Goal: Task Accomplishment & Management: Use online tool/utility

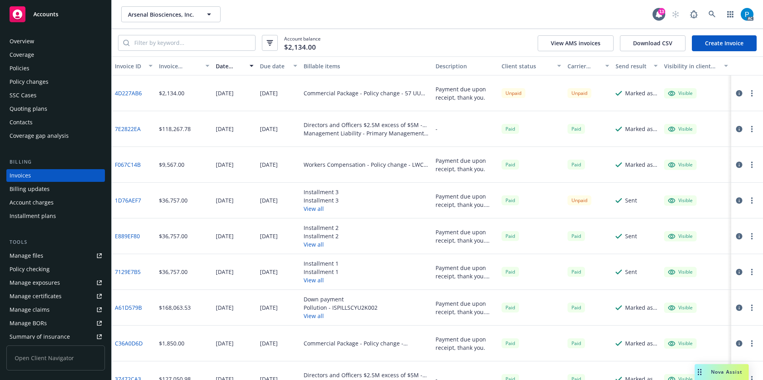
click at [63, 17] on div "Accounts" at bounding box center [56, 14] width 92 height 16
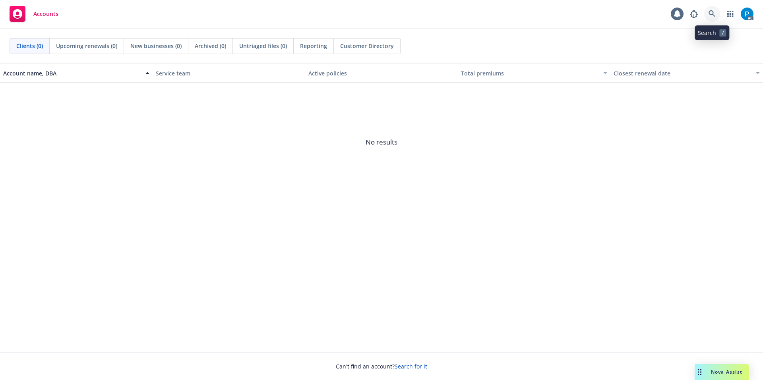
click at [710, 15] on icon at bounding box center [711, 13] width 7 height 7
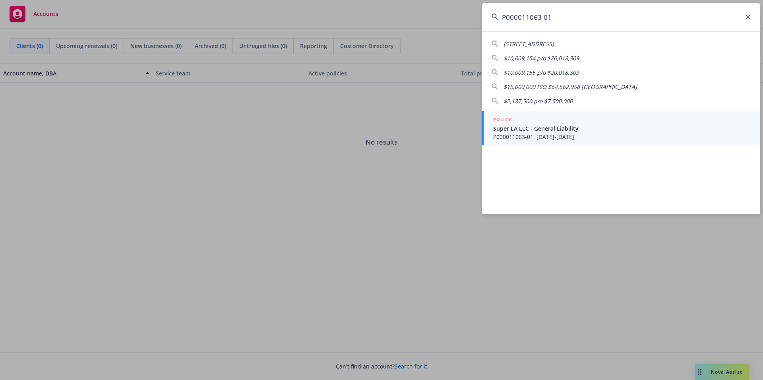
type input "P000011063-01"
click at [526, 122] on div "POLICY" at bounding box center [621, 120] width 257 height 9
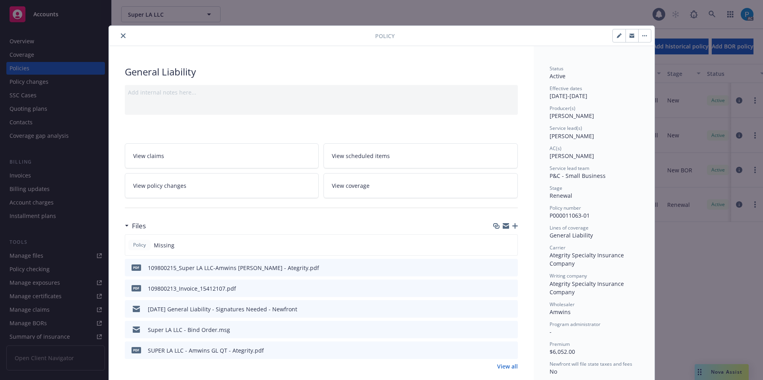
click at [122, 37] on icon "close" at bounding box center [123, 35] width 5 height 5
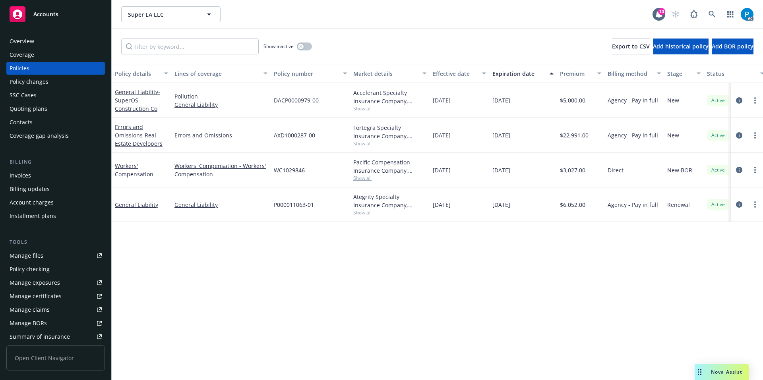
click at [50, 173] on div "Invoices" at bounding box center [56, 175] width 92 height 13
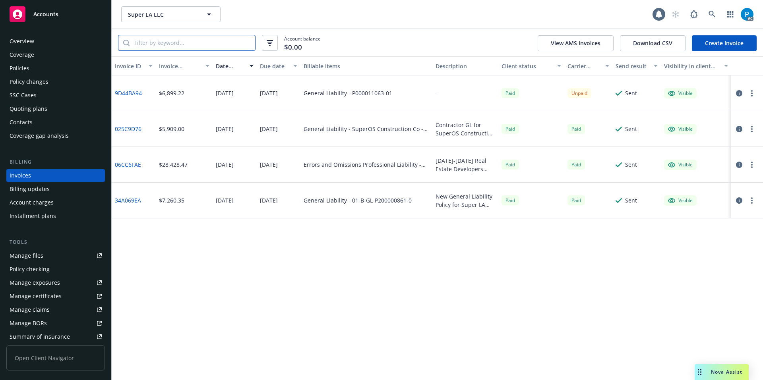
click at [171, 43] on input "search" at bounding box center [192, 42] width 126 height 15
paste input "P000011063-01"
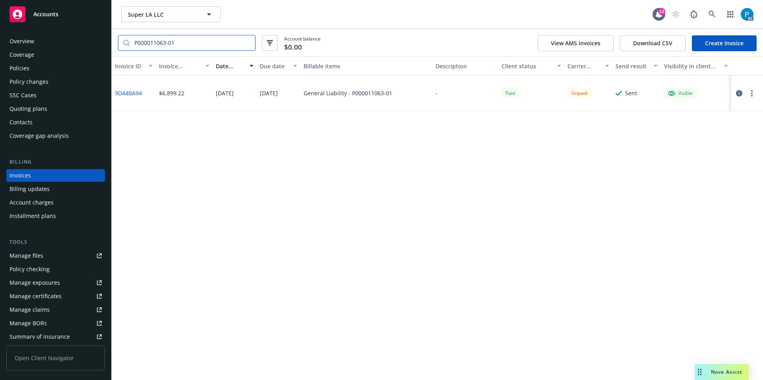
type input "P000011063-01"
click at [738, 93] on icon "button" at bounding box center [739, 93] width 6 height 6
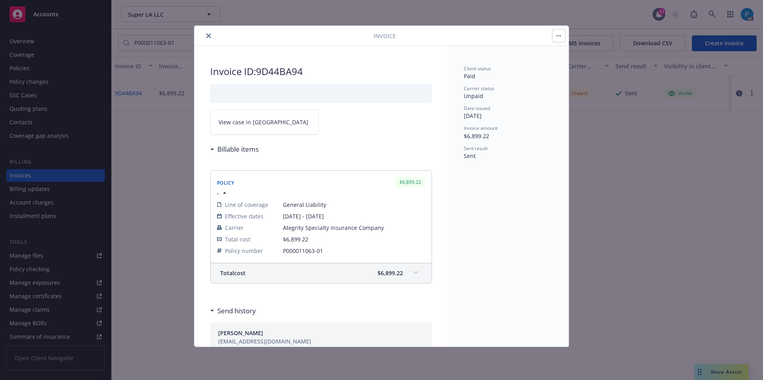
click at [272, 125] on link "View case in [GEOGRAPHIC_DATA]" at bounding box center [264, 122] width 108 height 25
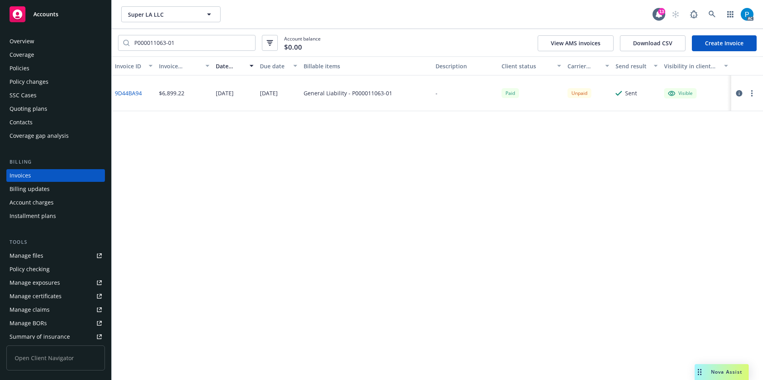
click at [41, 12] on span "Accounts" at bounding box center [45, 14] width 25 height 6
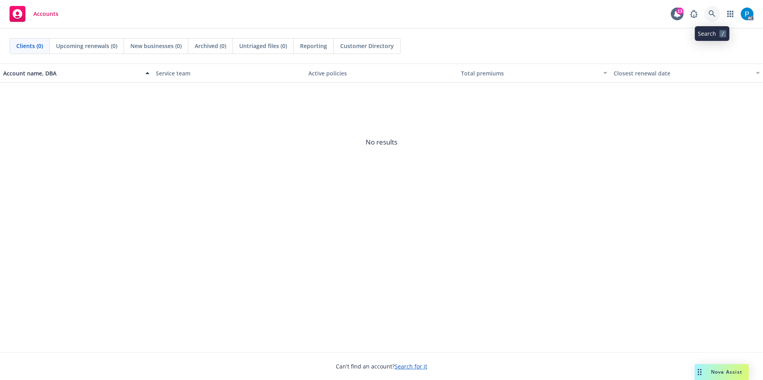
click at [711, 14] on icon at bounding box center [711, 13] width 7 height 7
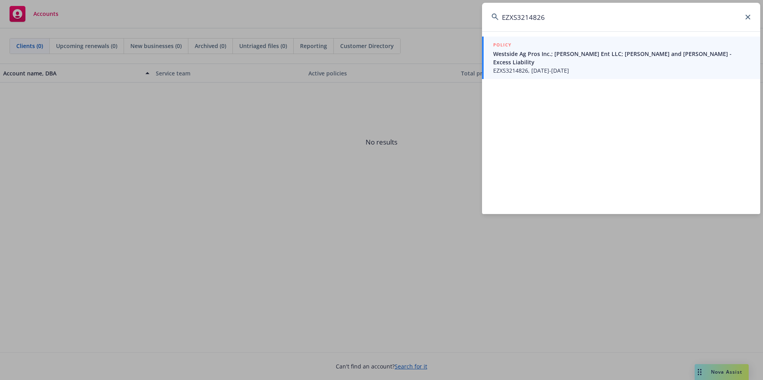
type input "EZXS3214826"
click at [600, 63] on span "Westside Ag Pros Inc.; [PERSON_NAME] Ent LLC; [PERSON_NAME] and [PERSON_NAME] -…" at bounding box center [621, 58] width 257 height 17
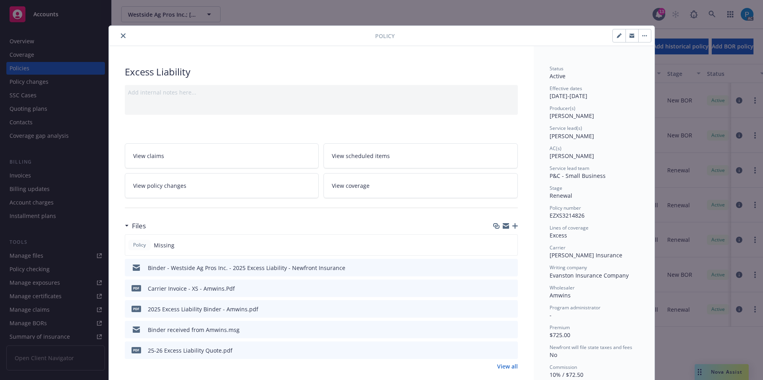
click at [118, 39] on button "close" at bounding box center [123, 36] width 10 height 10
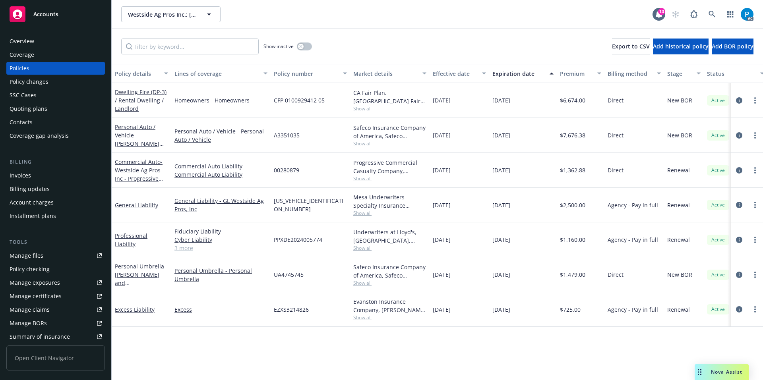
click at [48, 171] on div "Invoices" at bounding box center [56, 175] width 92 height 13
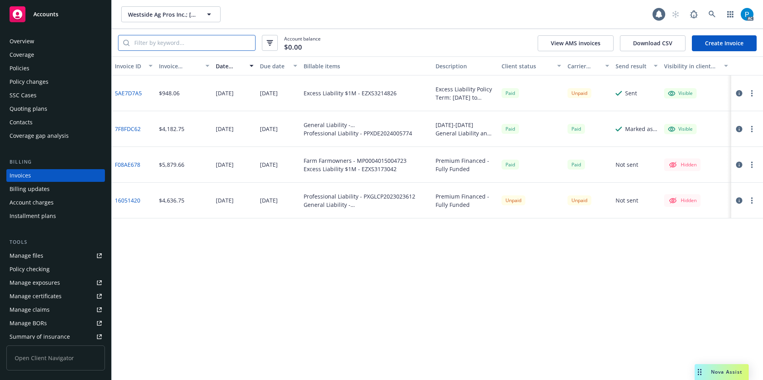
click at [186, 44] on input "search" at bounding box center [192, 42] width 126 height 15
paste input "EZXS3214826"
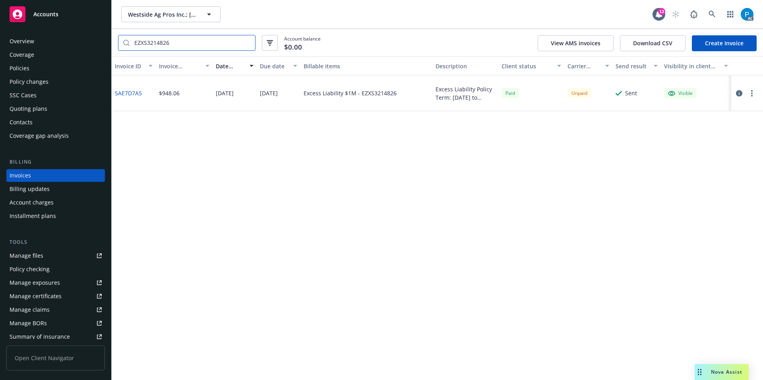
type input "EZXS3214826"
click at [739, 92] on icon "button" at bounding box center [739, 93] width 6 height 6
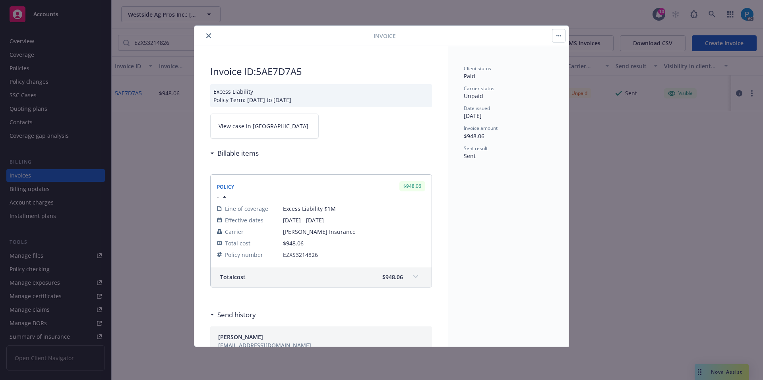
click at [285, 122] on link "View case in [GEOGRAPHIC_DATA]" at bounding box center [264, 126] width 108 height 25
click at [265, 143] on div "Invoice ID: 5AE7D7A5 Excess Liability Policy Term: [DATE] to [DATE] View case i…" at bounding box center [320, 301] width 253 height 511
click at [262, 131] on link "View case in [GEOGRAPHIC_DATA]" at bounding box center [264, 126] width 108 height 25
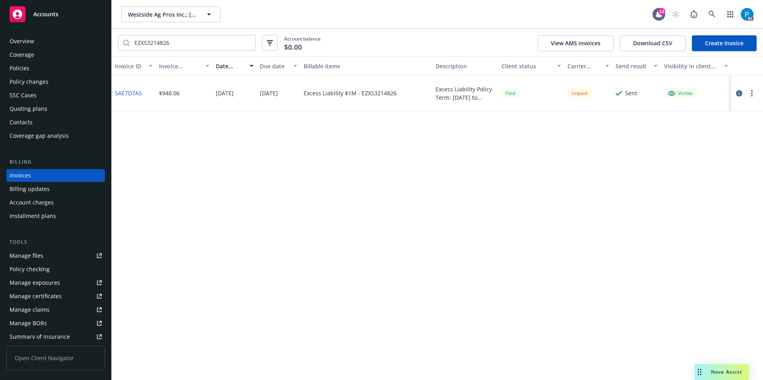
click at [36, 17] on span "Accounts" at bounding box center [45, 14] width 25 height 6
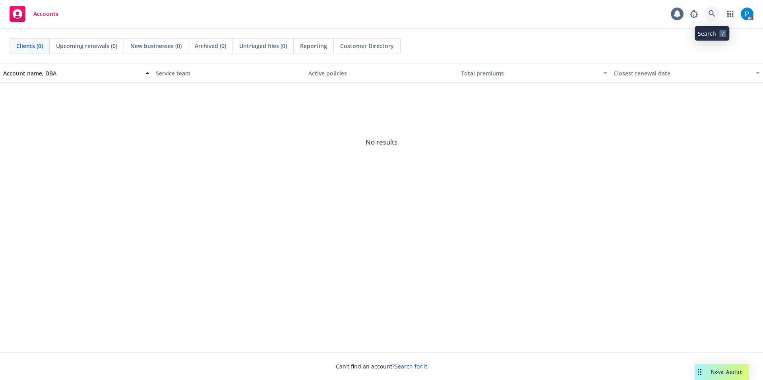
click at [714, 11] on icon at bounding box center [711, 13] width 7 height 7
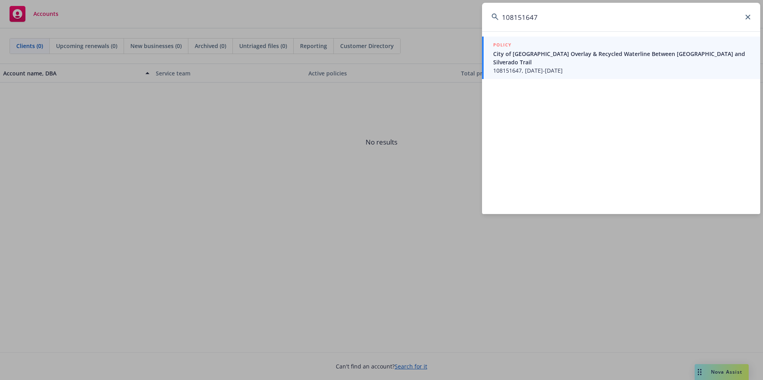
type input "108151647"
click at [552, 59] on span "City of [GEOGRAPHIC_DATA] Overlay & Recycled Waterline Between [GEOGRAPHIC_DATA…" at bounding box center [621, 58] width 257 height 17
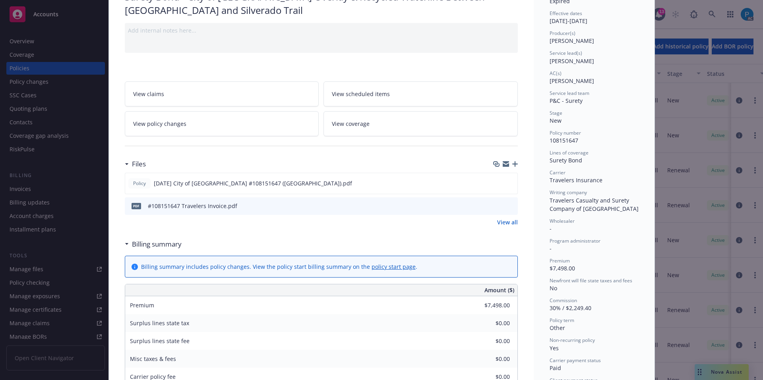
scroll to position [79, 0]
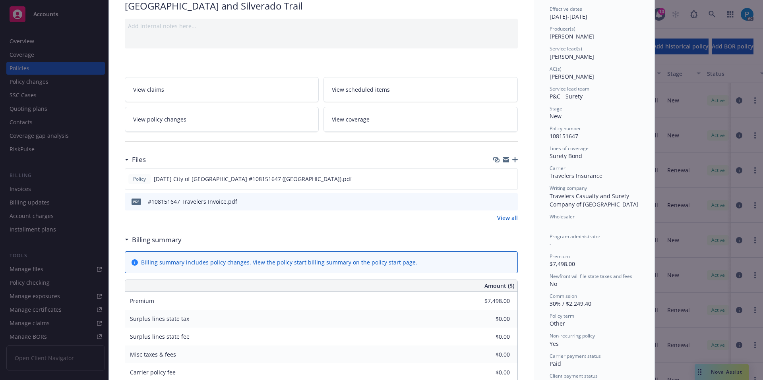
click at [495, 199] on icon "download file" at bounding box center [497, 201] width 6 height 6
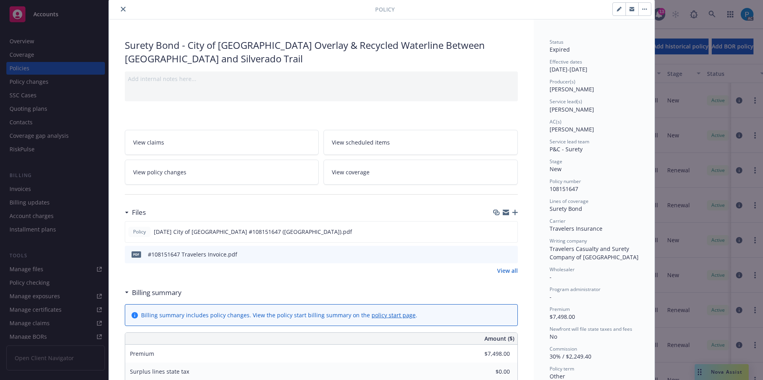
scroll to position [0, 0]
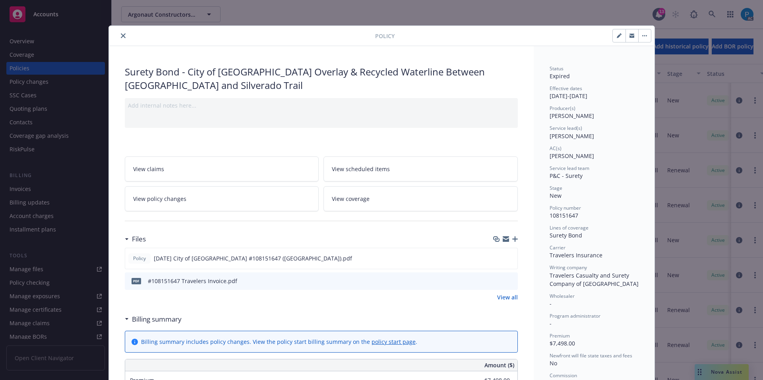
click at [121, 35] on icon "close" at bounding box center [123, 35] width 5 height 5
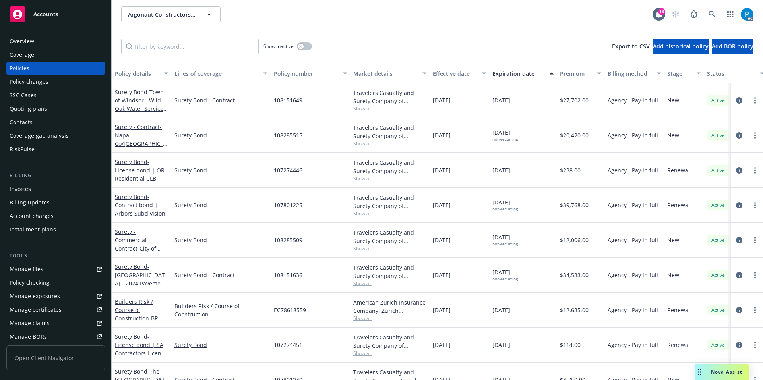
click at [37, 184] on div "Invoices" at bounding box center [56, 189] width 92 height 13
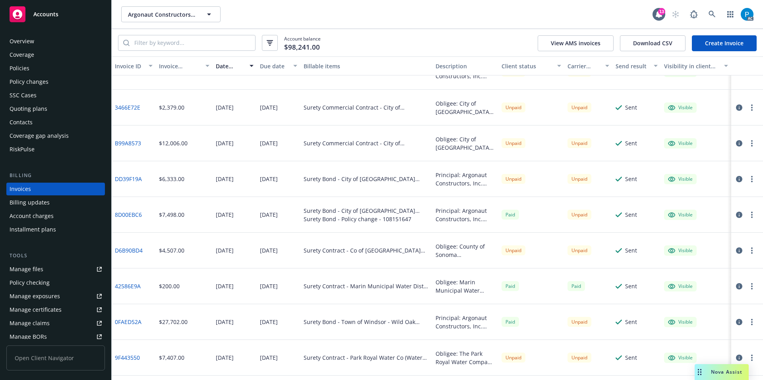
scroll to position [357, 0]
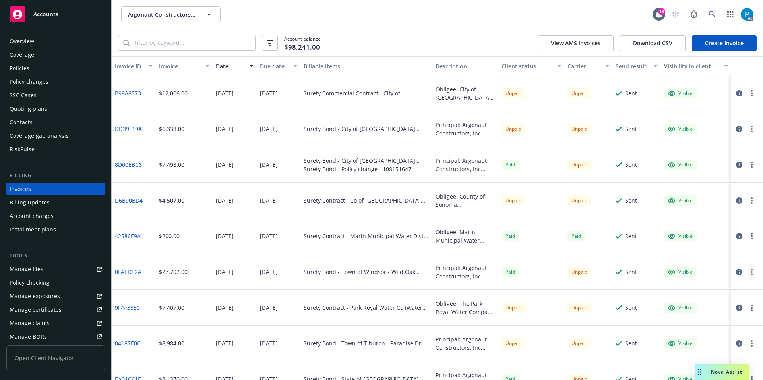
click at [736, 165] on icon "button" at bounding box center [739, 165] width 6 height 6
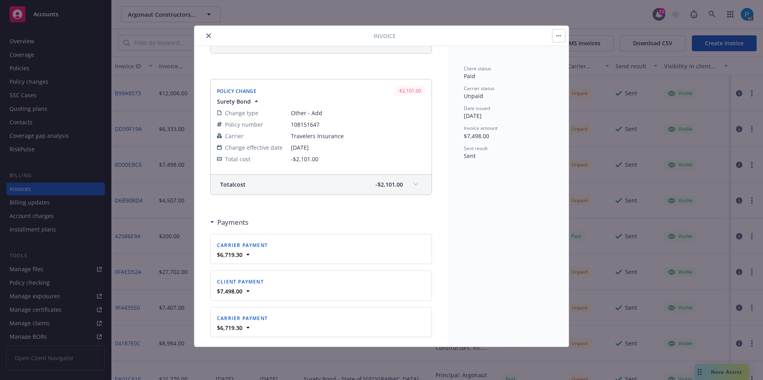
scroll to position [199, 0]
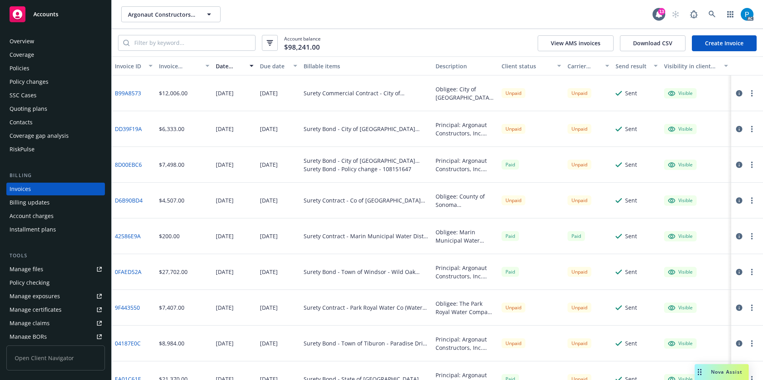
click at [60, 9] on div "Accounts" at bounding box center [56, 14] width 92 height 16
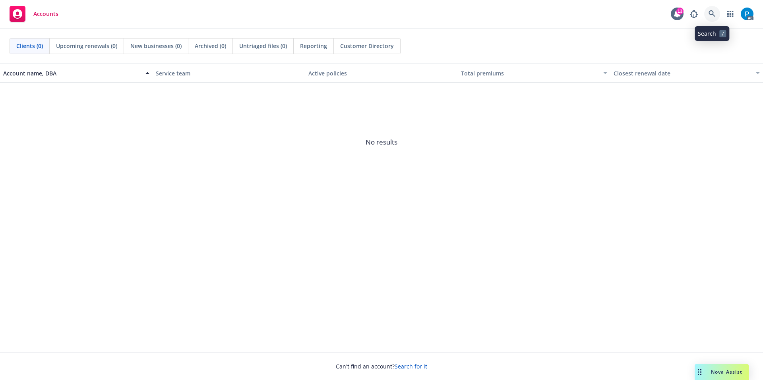
click at [711, 10] on link at bounding box center [712, 14] width 16 height 16
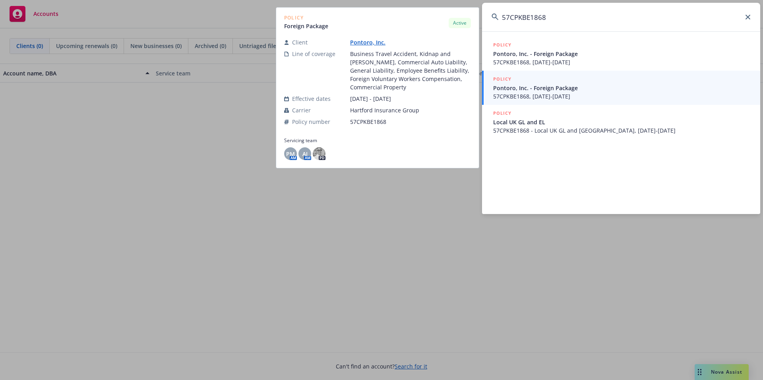
type input "57CPKBE1868"
click at [532, 89] on span "Pontoro, Inc. - Foreign Package" at bounding box center [621, 88] width 257 height 8
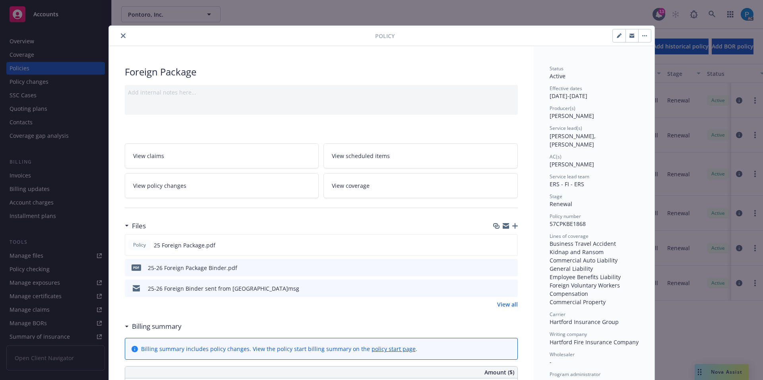
click at [121, 35] on icon "close" at bounding box center [123, 35] width 5 height 5
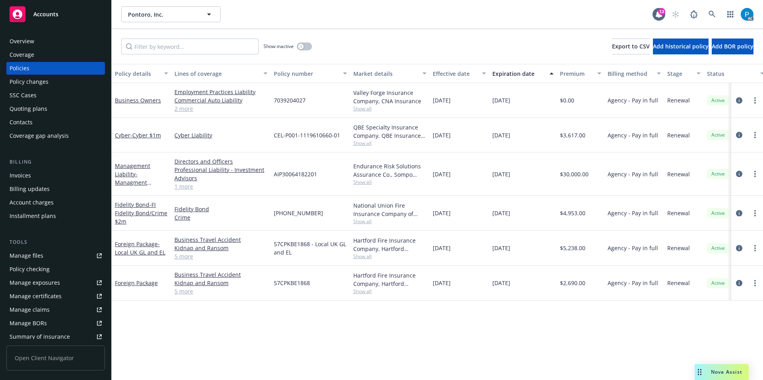
click at [43, 172] on div "Invoices" at bounding box center [56, 175] width 92 height 13
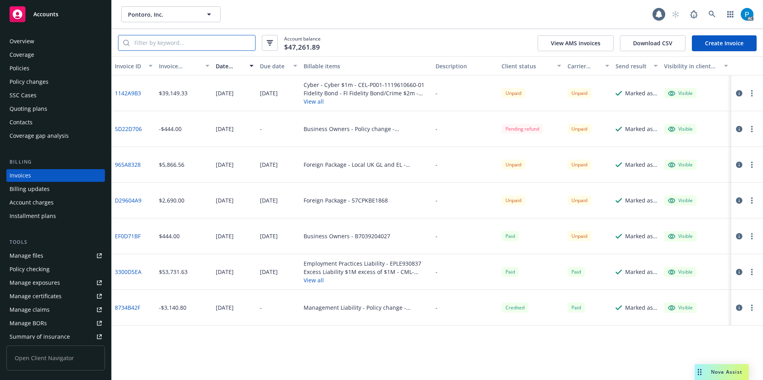
click at [168, 44] on input "search" at bounding box center [192, 42] width 126 height 15
paste input "57CPKBE1868"
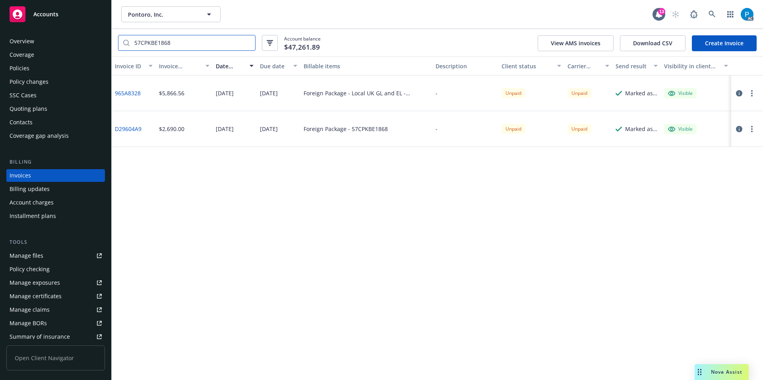
type input "57CPKBE1868"
click at [737, 128] on icon "button" at bounding box center [739, 129] width 6 height 6
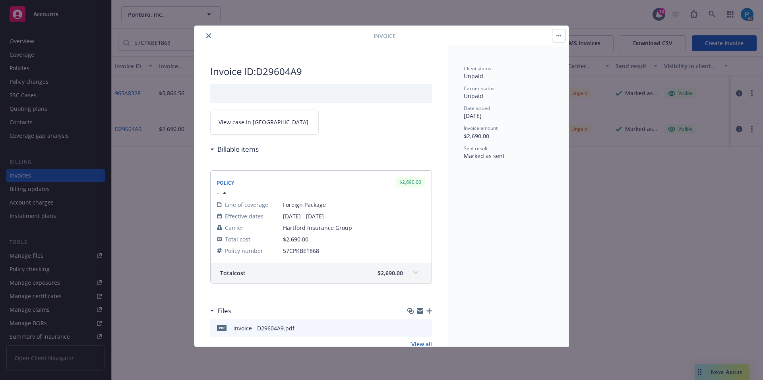
scroll to position [21, 0]
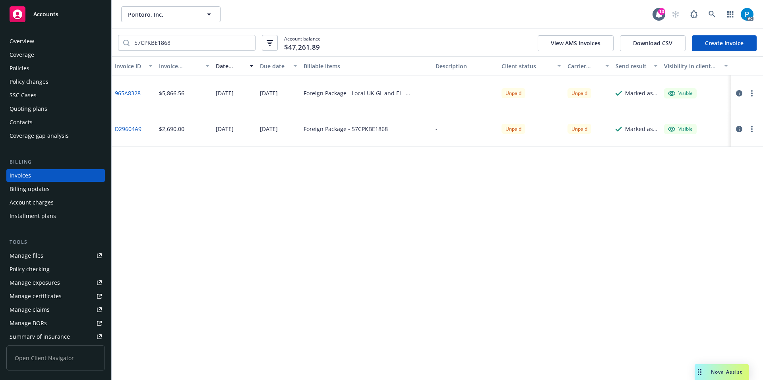
click at [739, 92] on icon "button" at bounding box center [739, 93] width 6 height 6
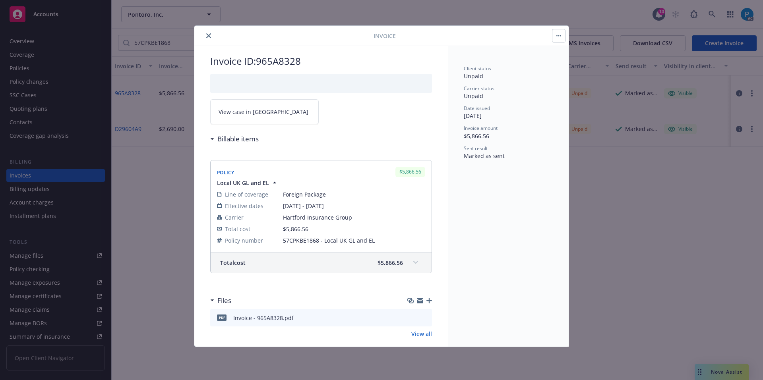
scroll to position [21, 0]
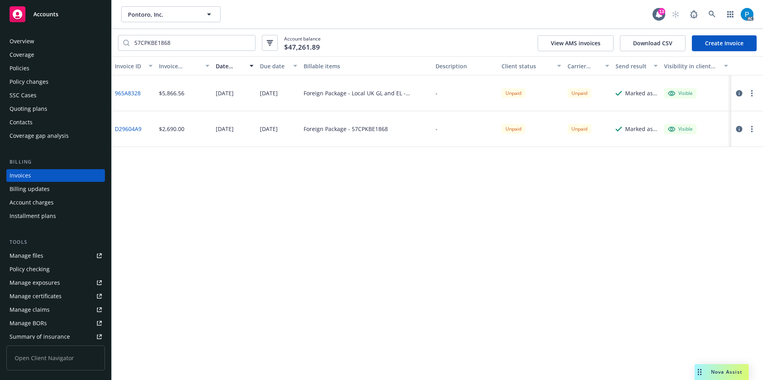
click at [56, 19] on div "Accounts" at bounding box center [56, 14] width 92 height 16
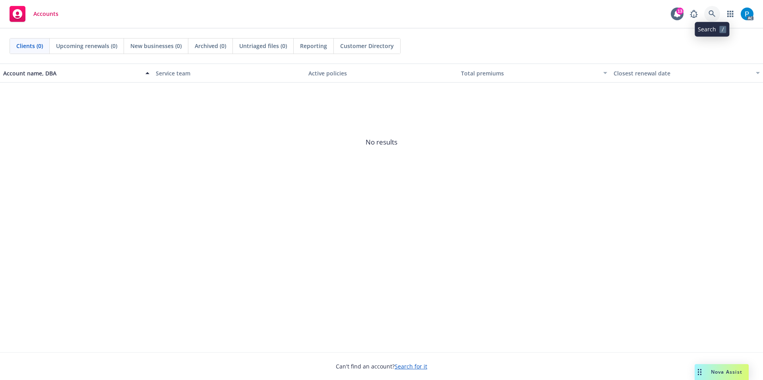
click at [710, 11] on icon at bounding box center [711, 13] width 7 height 7
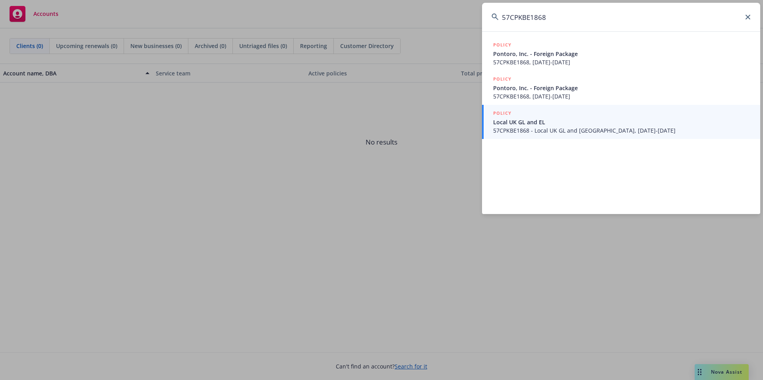
type input "57CPKBE1868"
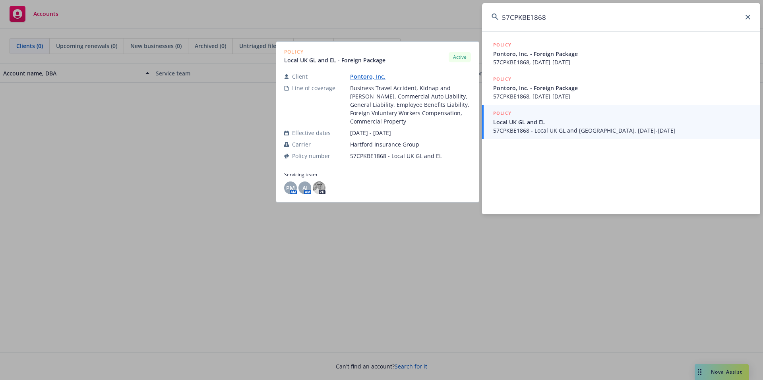
click at [537, 116] on div "POLICY" at bounding box center [621, 113] width 257 height 9
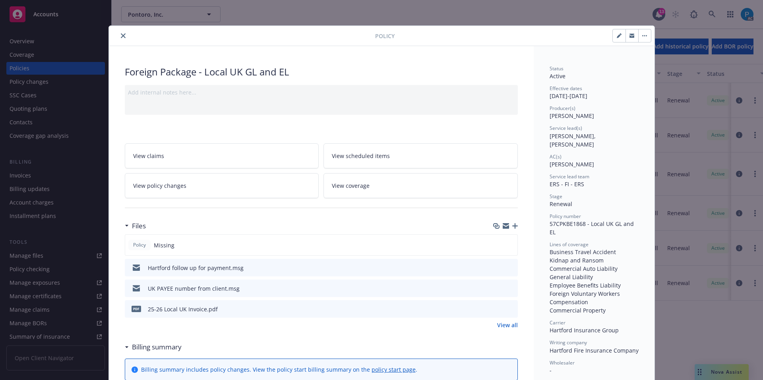
click at [121, 35] on icon "close" at bounding box center [123, 35] width 5 height 5
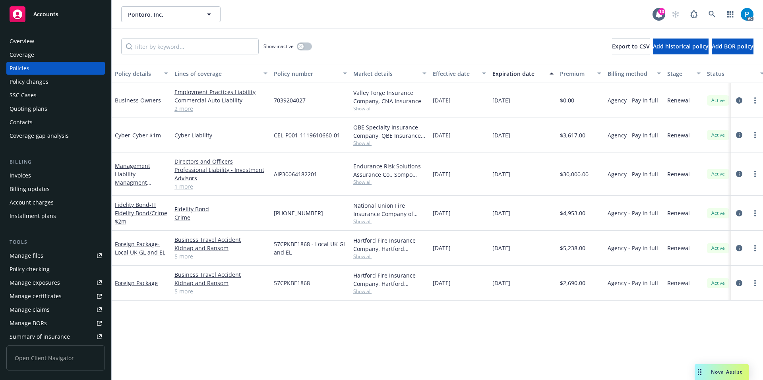
click at [39, 171] on div "Invoices" at bounding box center [56, 175] width 92 height 13
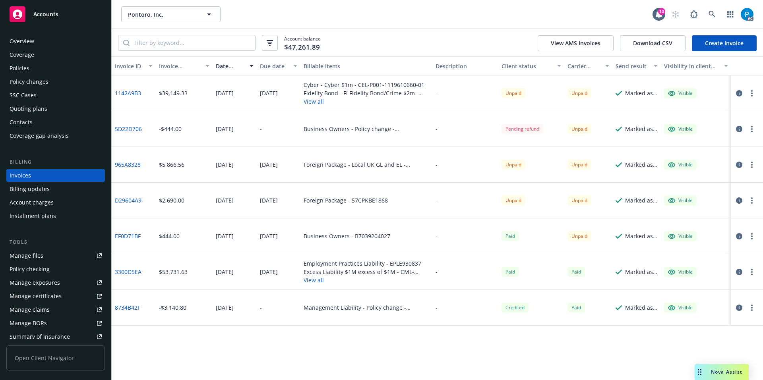
drag, startPoint x: 70, startPoint y: 9, endPoint x: 149, endPoint y: 49, distance: 89.0
click at [70, 9] on div "Accounts" at bounding box center [56, 14] width 92 height 16
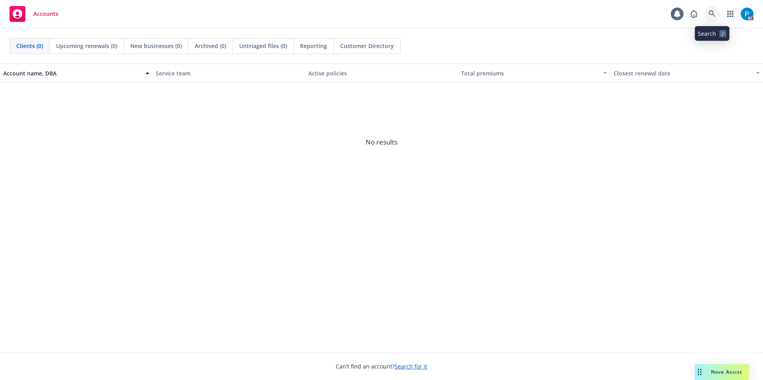
click at [710, 9] on link at bounding box center [712, 14] width 16 height 16
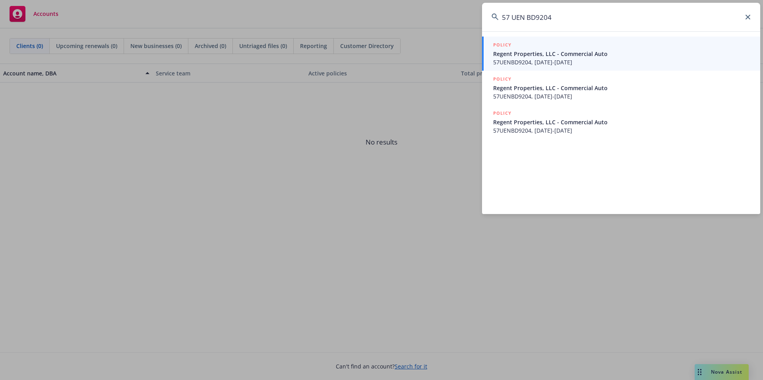
click at [513, 17] on input "57 UEN BD9204" at bounding box center [621, 17] width 278 height 29
type input "57UENBD9204"
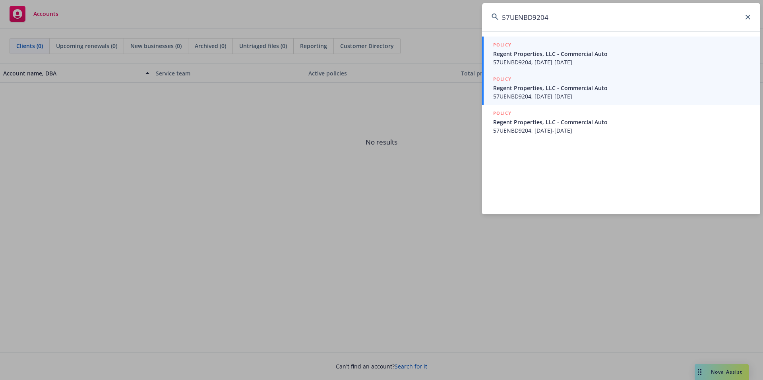
click at [589, 78] on div "POLICY" at bounding box center [621, 79] width 257 height 9
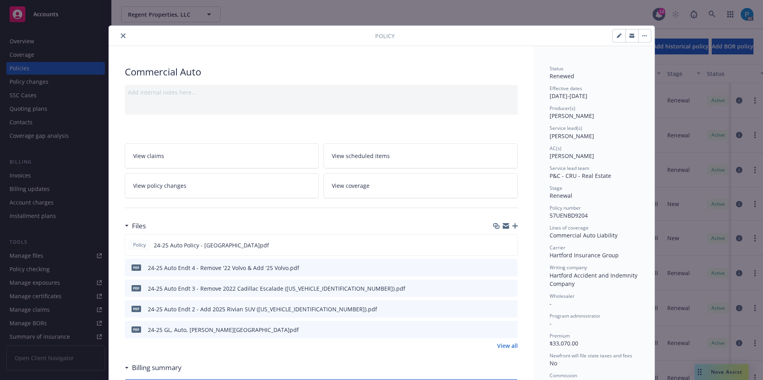
click at [120, 33] on button "close" at bounding box center [123, 36] width 10 height 10
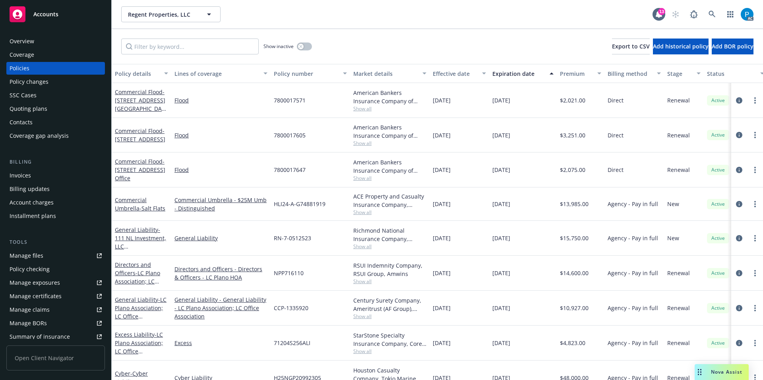
click at [29, 178] on div "Invoices" at bounding box center [20, 175] width 21 height 13
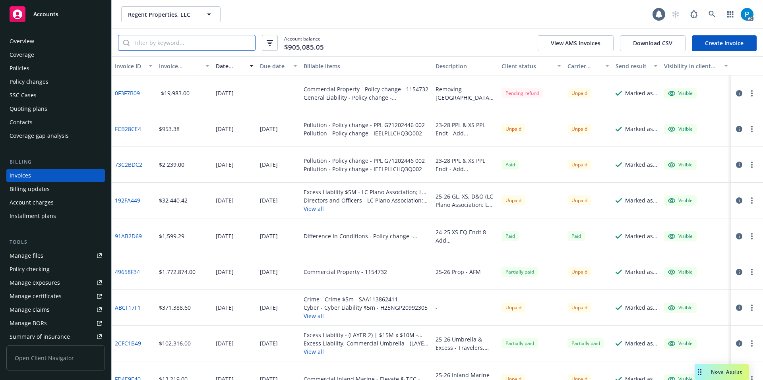
click at [206, 46] on input "search" at bounding box center [192, 42] width 126 height 15
paste input "Urgent Seven AI Invoice"
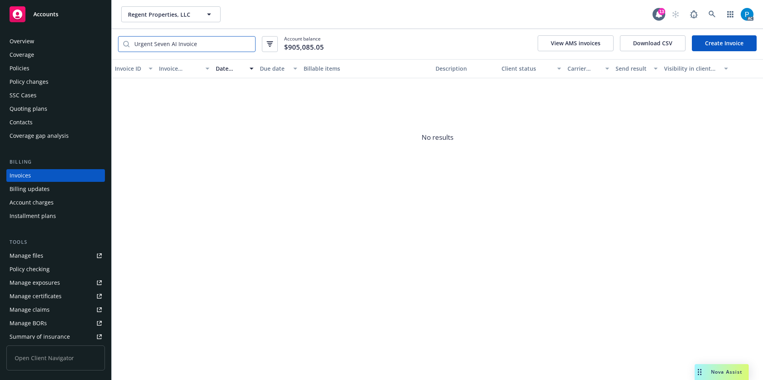
click at [207, 44] on input "Urgent Seven AI Invoice" at bounding box center [192, 44] width 126 height 15
paste input "57 UEN BD9204"
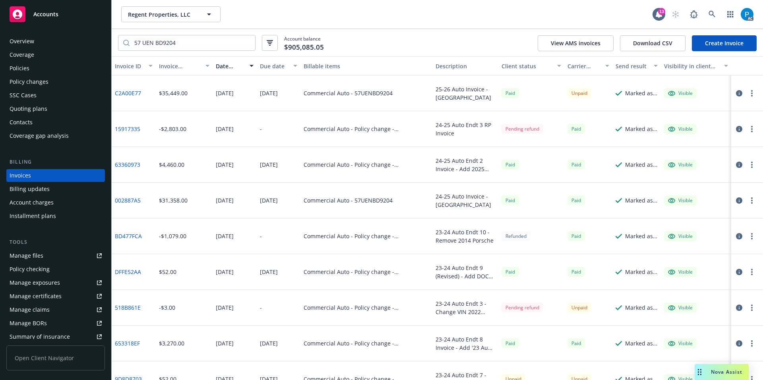
click at [736, 94] on icon "button" at bounding box center [739, 93] width 6 height 6
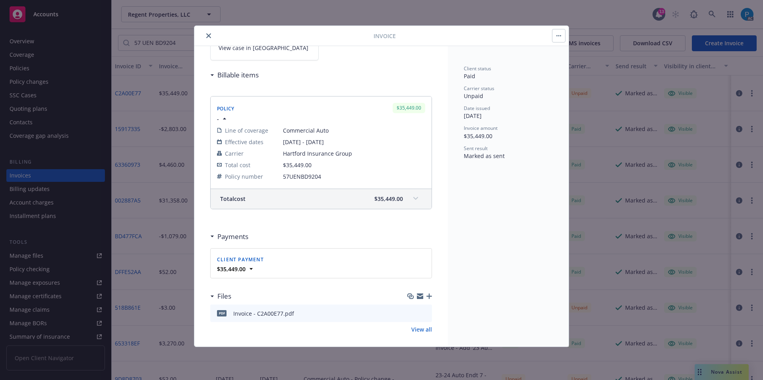
scroll to position [80, 0]
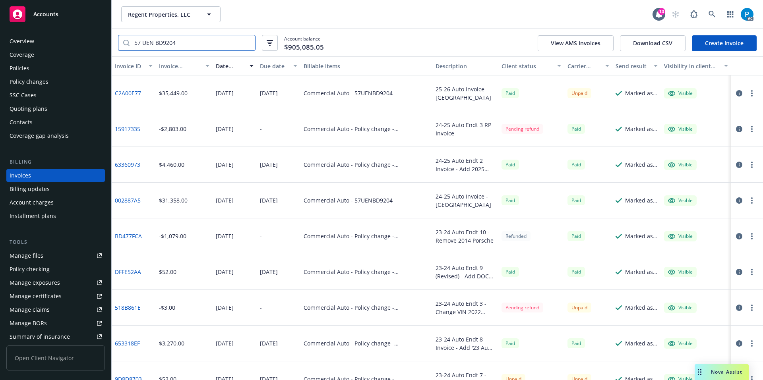
drag, startPoint x: 143, startPoint y: 42, endPoint x: 146, endPoint y: 55, distance: 13.3
click at [143, 42] on input "57 UEN BD9204" at bounding box center [192, 42] width 126 height 15
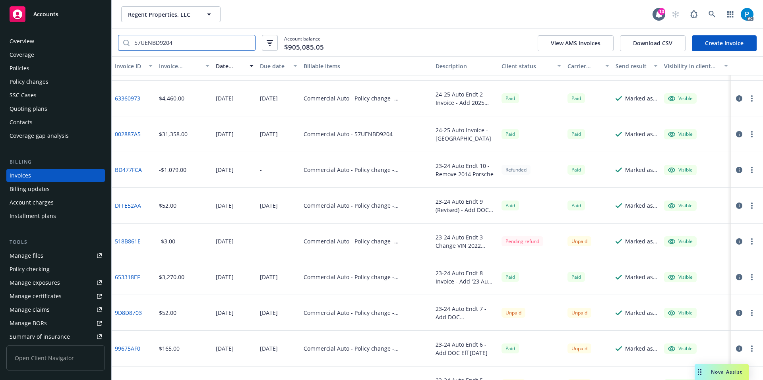
scroll to position [49, 0]
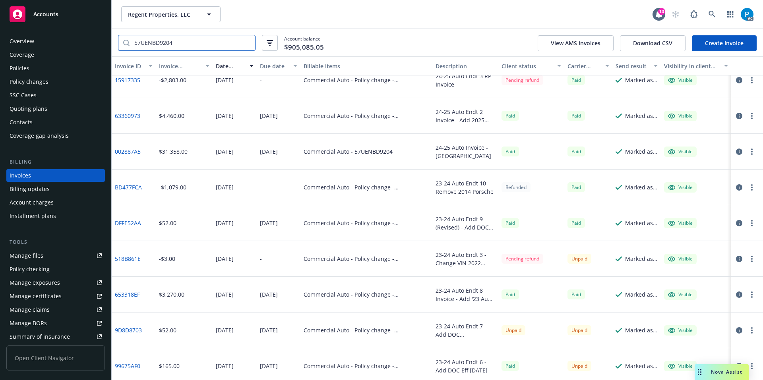
click at [203, 43] on input "57UENBD9204" at bounding box center [192, 42] width 126 height 15
paste input "C2A00E77"
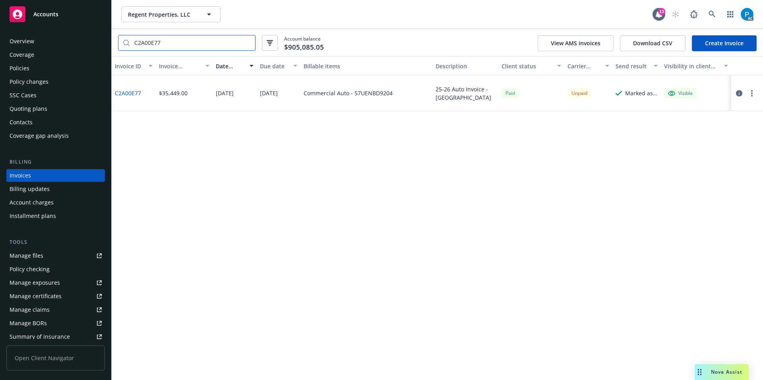
type input "C2A00E77"
click at [739, 93] on icon "button" at bounding box center [739, 93] width 6 height 6
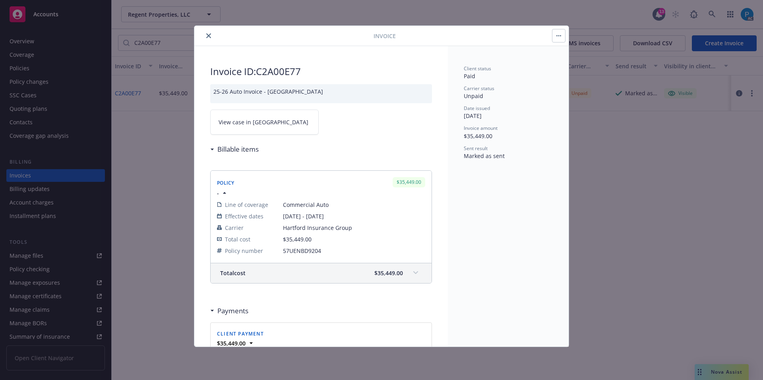
click at [409, 268] on span at bounding box center [415, 273] width 13 height 13
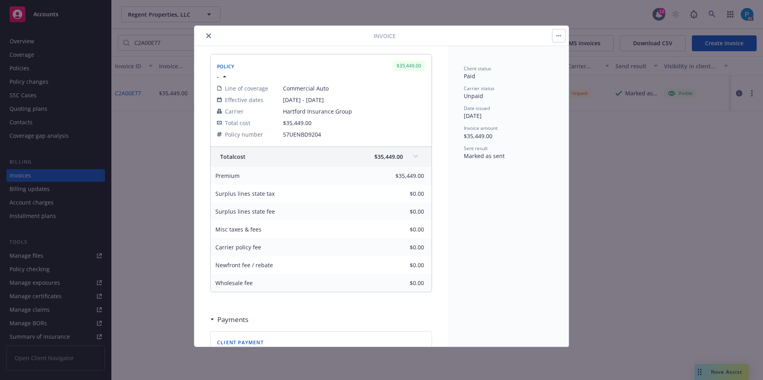
scroll to position [119, 0]
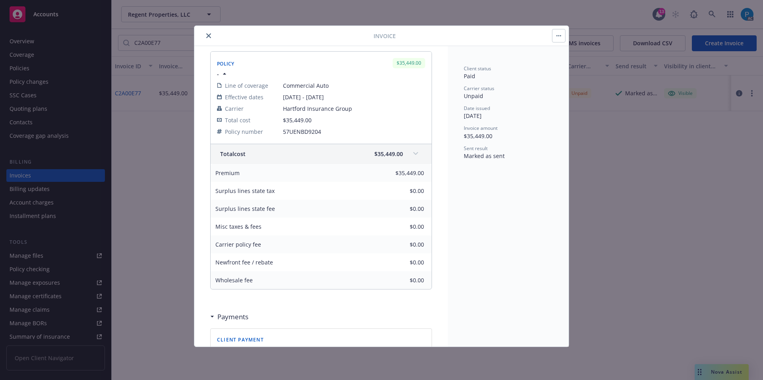
click at [205, 35] on button "close" at bounding box center [209, 36] width 10 height 10
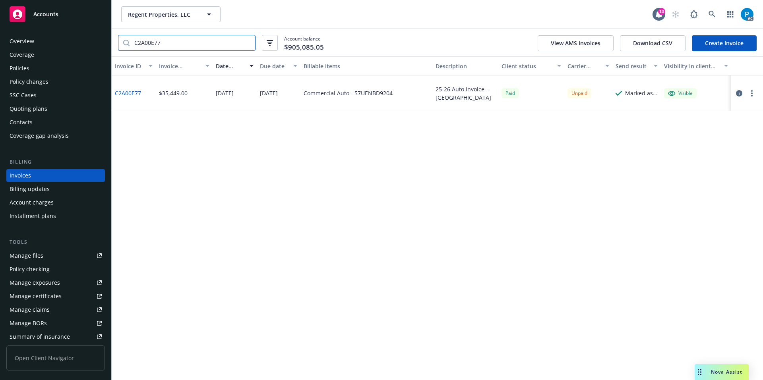
click at [247, 41] on input "C2A00E77" at bounding box center [192, 42] width 126 height 15
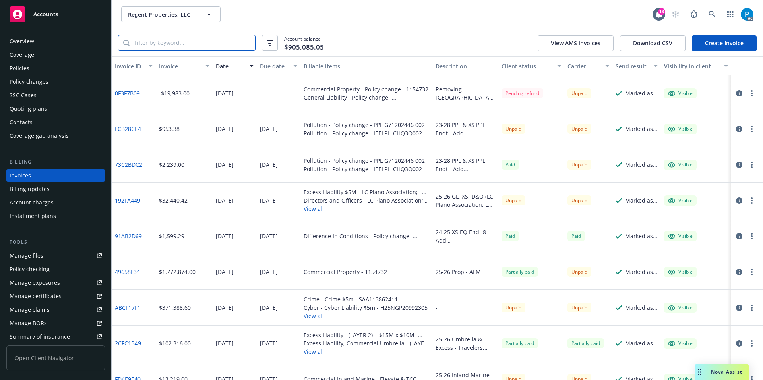
click at [176, 41] on input "search" at bounding box center [192, 42] width 126 height 15
paste input "57 UEN AV9H02"
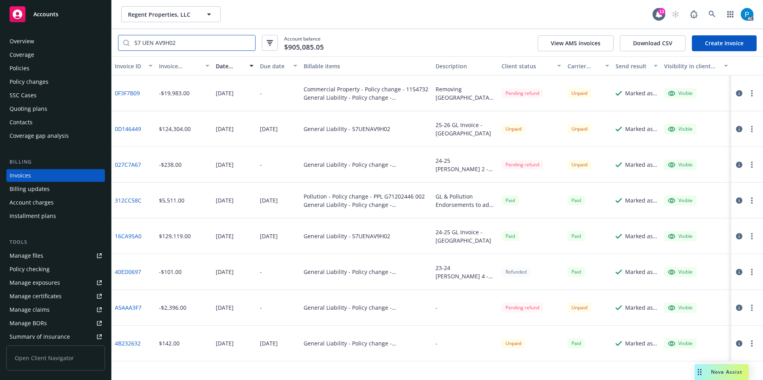
click at [143, 42] on input "57 UEN AV9H02" at bounding box center [192, 42] width 126 height 15
click at [191, 44] on input "57UENAV9H02" at bounding box center [192, 42] width 126 height 15
paste input "86DB554D"
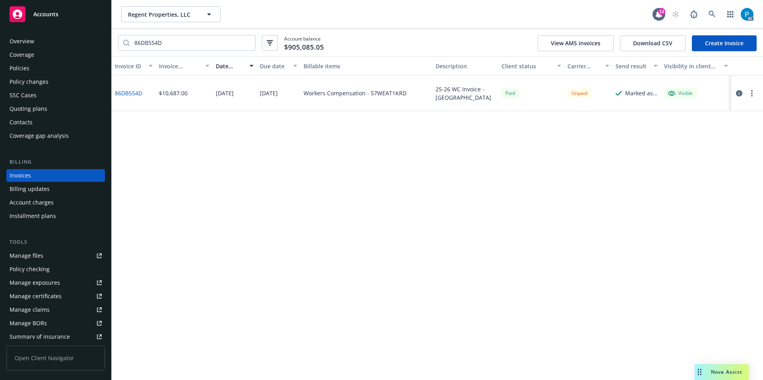
click at [737, 94] on icon "button" at bounding box center [739, 93] width 6 height 6
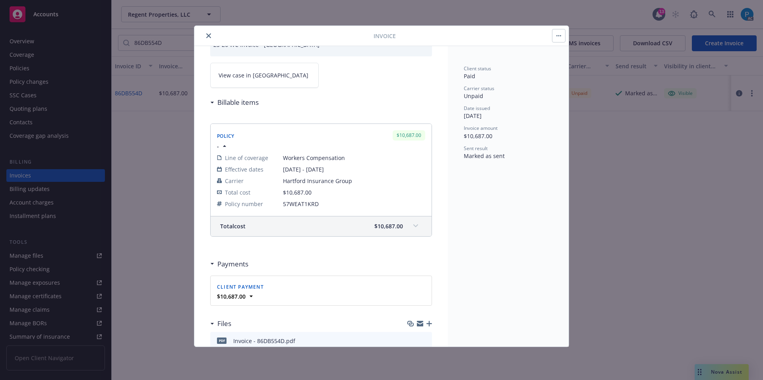
scroll to position [1, 0]
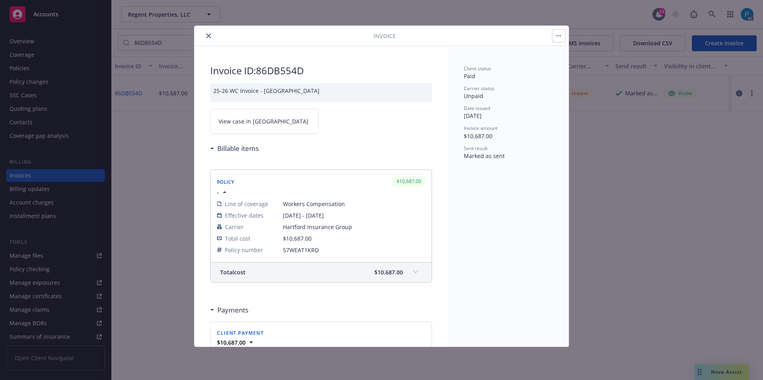
click at [281, 118] on link "View case in [GEOGRAPHIC_DATA]" at bounding box center [264, 121] width 108 height 25
click at [209, 35] on icon "close" at bounding box center [208, 35] width 5 height 5
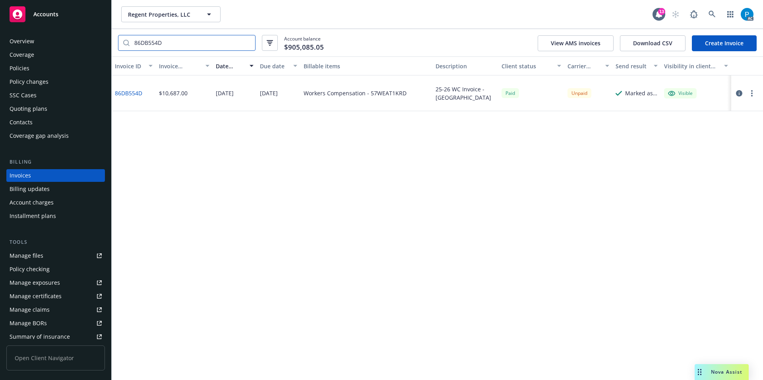
click at [185, 47] on input "86DB554D" at bounding box center [192, 42] width 126 height 15
paste input "C2A00E77"
type input "C2A00E77"
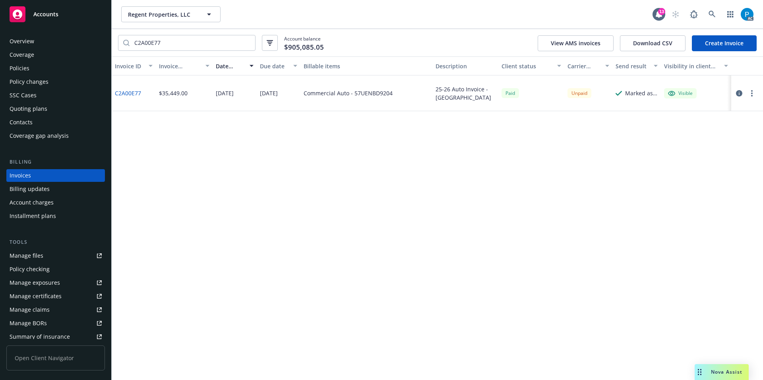
click at [737, 95] on icon "button" at bounding box center [739, 93] width 6 height 6
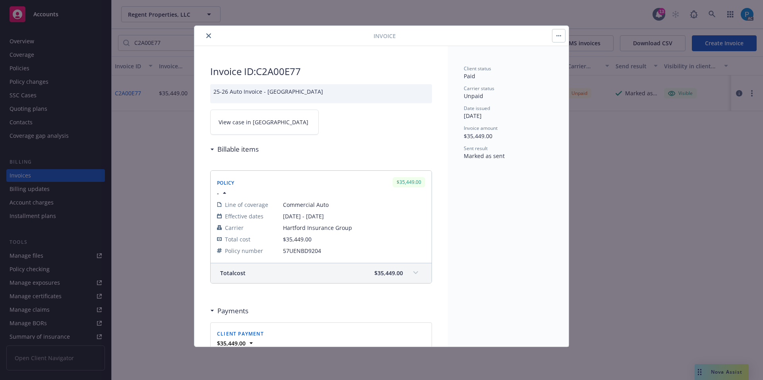
click at [271, 120] on link "View case in [GEOGRAPHIC_DATA]" at bounding box center [264, 122] width 108 height 25
click at [209, 36] on icon "close" at bounding box center [208, 35] width 5 height 5
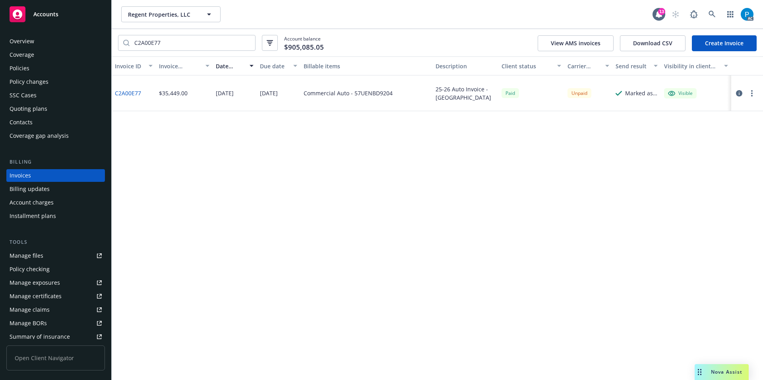
click at [43, 64] on div "Policies" at bounding box center [56, 68] width 92 height 13
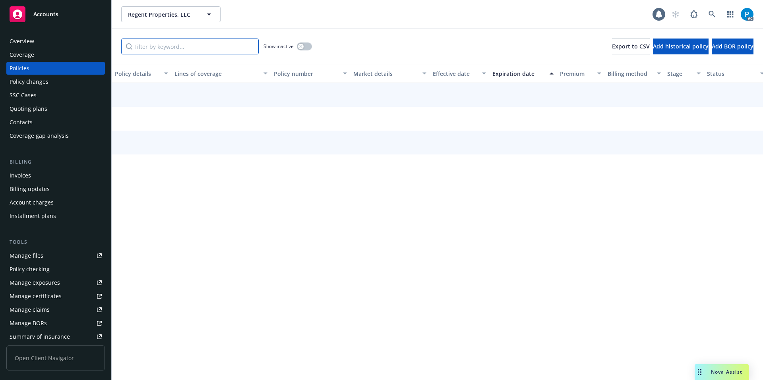
click at [178, 44] on input "Filter by keyword..." at bounding box center [189, 47] width 137 height 16
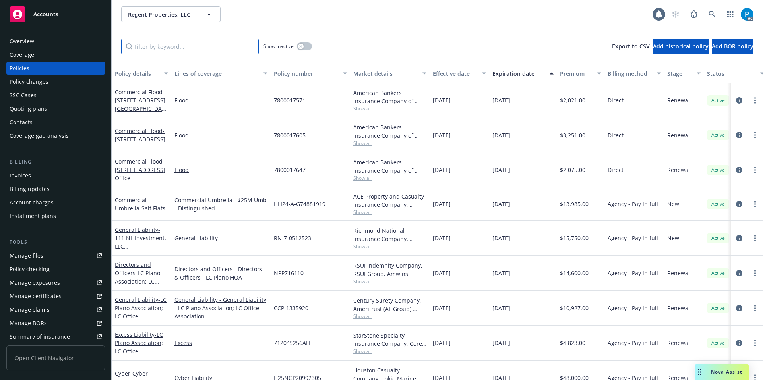
paste input "57UENBD9204"
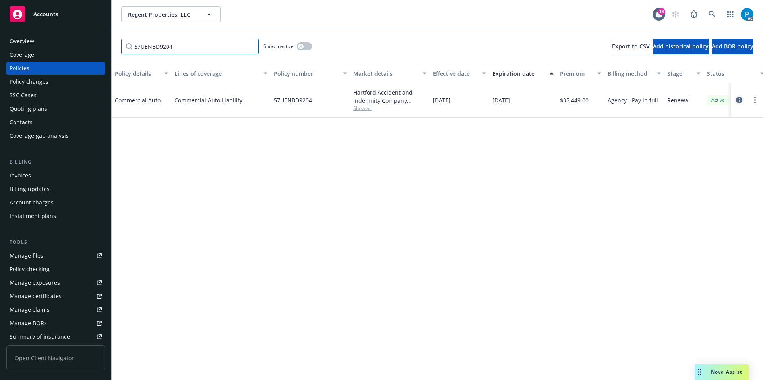
type input "57UENBD9204"
click at [741, 103] on link "circleInformation" at bounding box center [739, 100] width 10 height 10
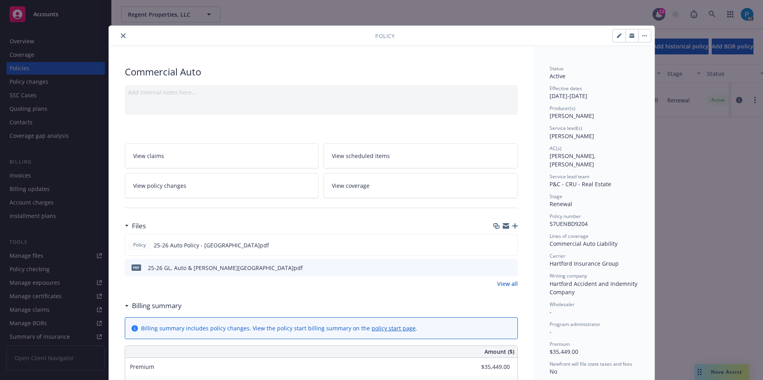
click at [118, 35] on button "close" at bounding box center [123, 36] width 10 height 10
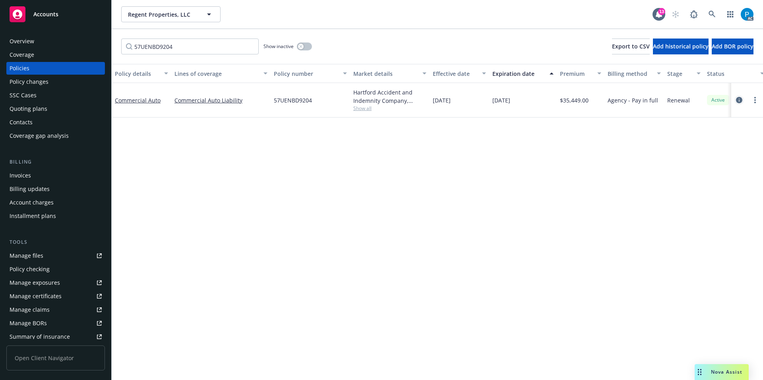
click at [742, 101] on link "circleInformation" at bounding box center [739, 100] width 10 height 10
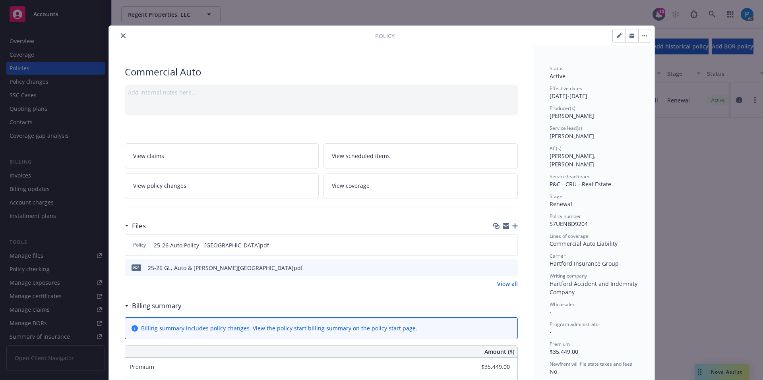
scroll to position [24, 0]
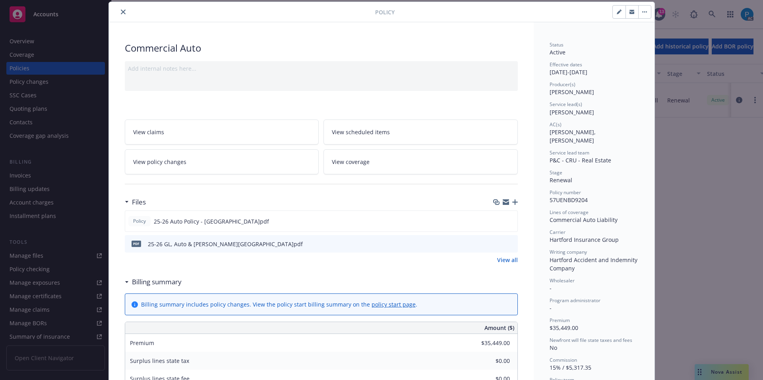
click at [39, 13] on div "Policy Commercial Auto Add internal notes here... View claims View scheduled it…" at bounding box center [381, 190] width 763 height 380
click at [121, 11] on icon "close" at bounding box center [123, 12] width 5 height 5
click at [73, 15] on div "Policy Commercial Auto Add internal notes here... View claims View scheduled it…" at bounding box center [381, 190] width 763 height 380
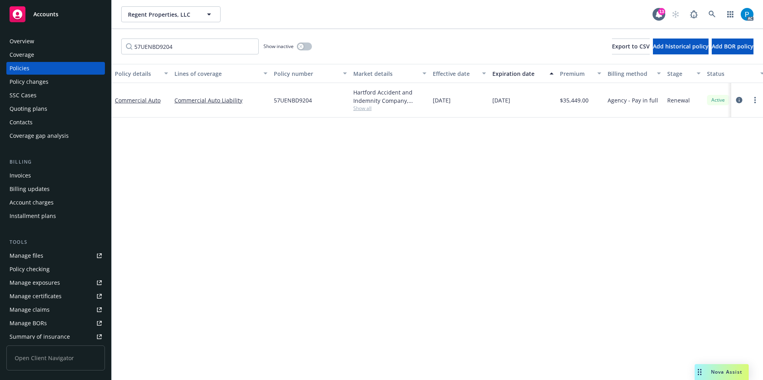
click at [71, 14] on div "Accounts" at bounding box center [56, 14] width 92 height 16
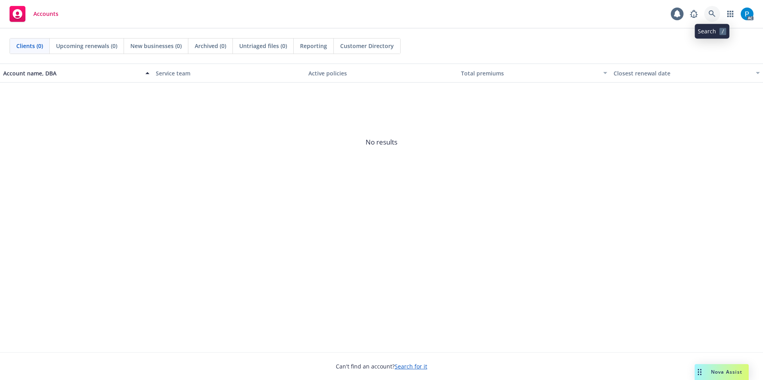
click at [713, 13] on icon at bounding box center [711, 13] width 7 height 7
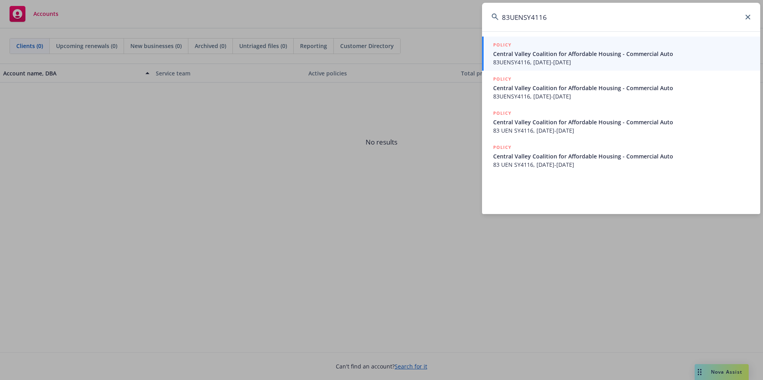
type input "83UENSY4116"
click at [562, 56] on span "Central Valley Coalition for Affordable Housing - Commercial Auto" at bounding box center [621, 54] width 257 height 8
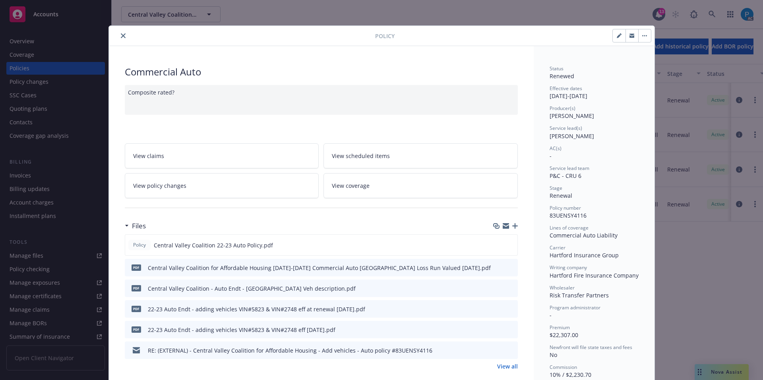
click at [123, 35] on button "close" at bounding box center [123, 36] width 10 height 10
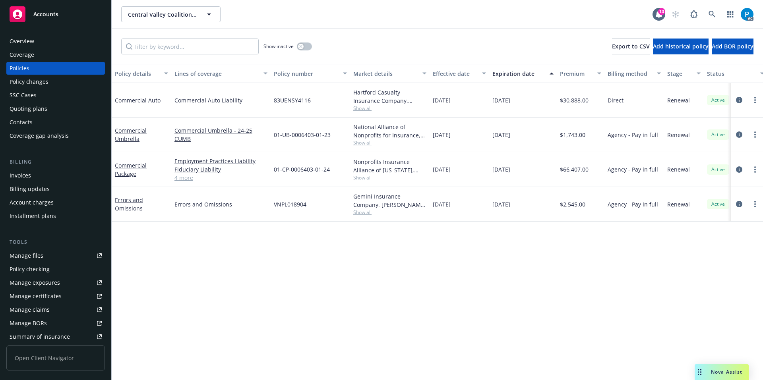
click at [37, 172] on div "Invoices" at bounding box center [56, 175] width 92 height 13
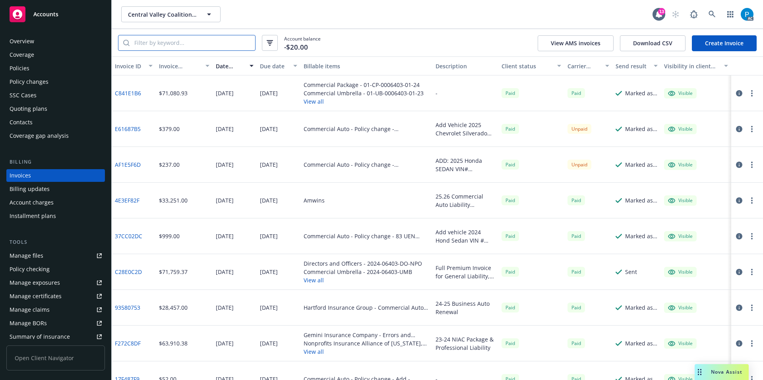
click at [193, 43] on input "search" at bounding box center [192, 42] width 126 height 15
paste input "83UENSY4116"
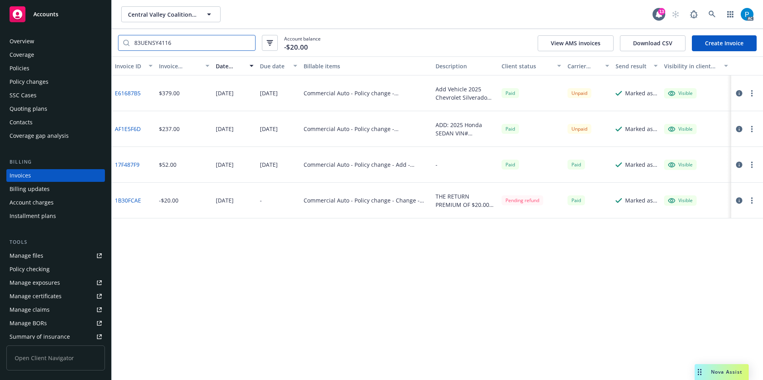
type input "83UENSY4116"
click at [738, 93] on icon "button" at bounding box center [739, 93] width 6 height 6
click at [738, 129] on icon "button" at bounding box center [739, 129] width 6 height 6
click at [739, 93] on icon "button" at bounding box center [739, 93] width 6 height 6
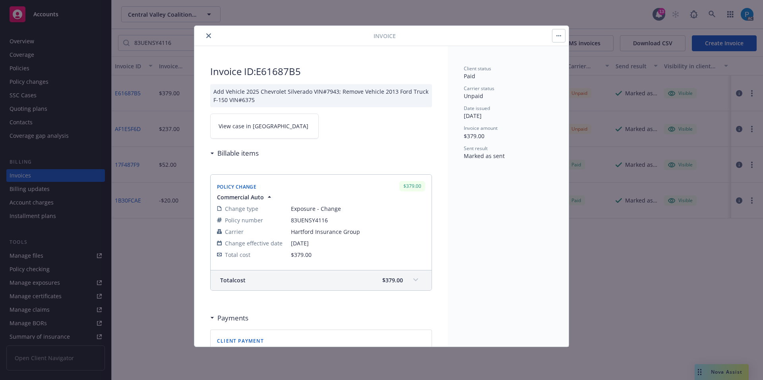
click at [311, 247] on td "[DATE]" at bounding box center [358, 244] width 134 height 12
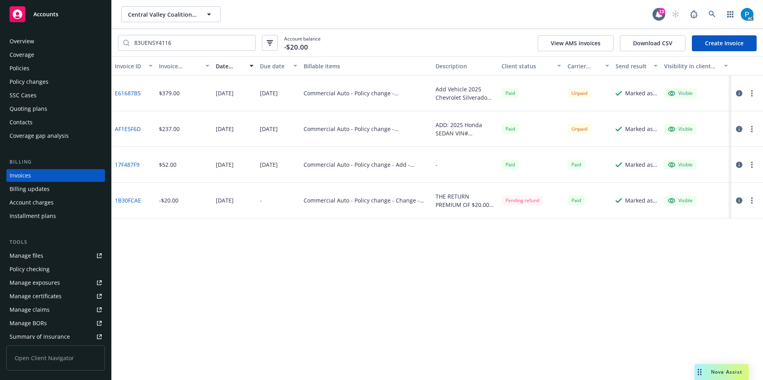
click at [740, 130] on icon "button" at bounding box center [739, 129] width 6 height 6
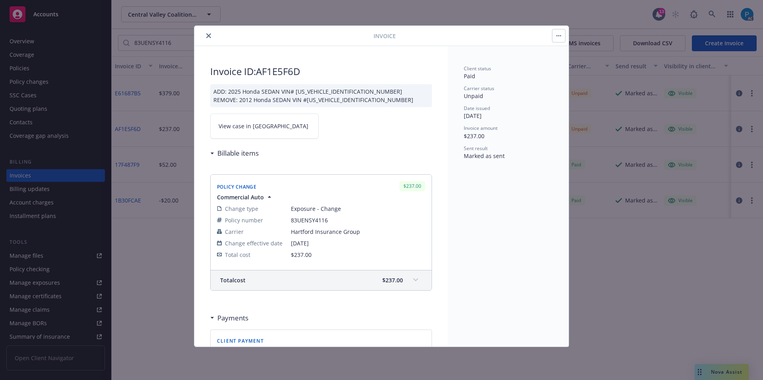
click at [267, 126] on link "View case in [GEOGRAPHIC_DATA]" at bounding box center [264, 126] width 108 height 25
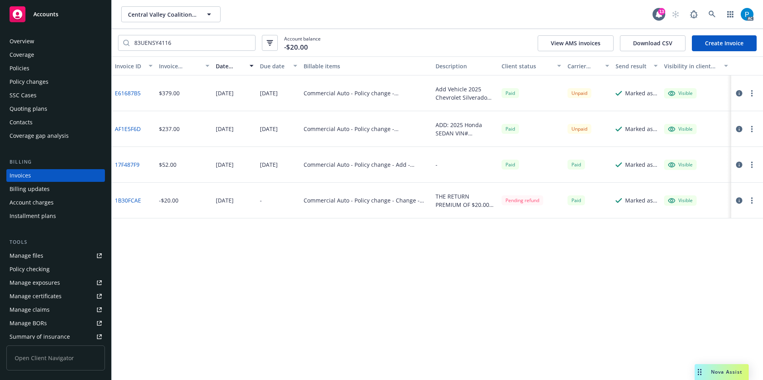
click at [79, 7] on div "Accounts" at bounding box center [56, 14] width 92 height 16
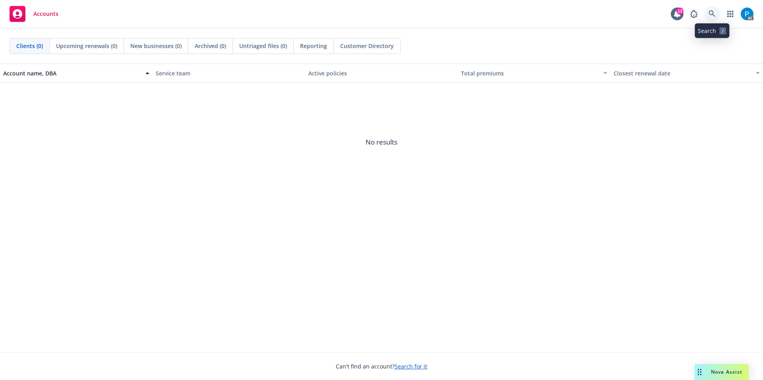
click at [715, 15] on icon at bounding box center [711, 13] width 7 height 7
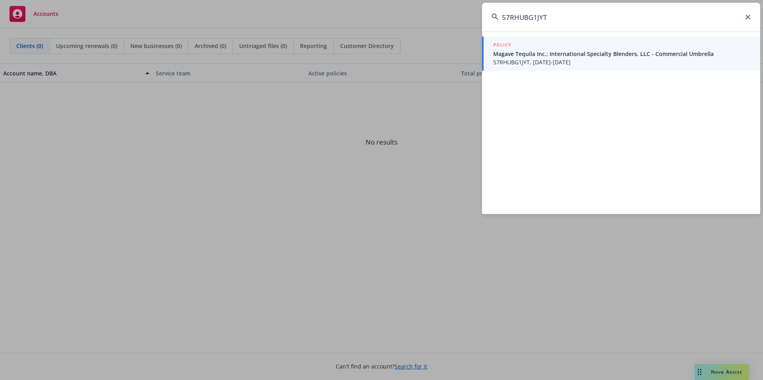
type input "57RHUBG1JYT"
click at [549, 57] on span "Magave Tequila Inc.; International Specialty Blenders, LLC - Commercial Umbrella" at bounding box center [621, 54] width 257 height 8
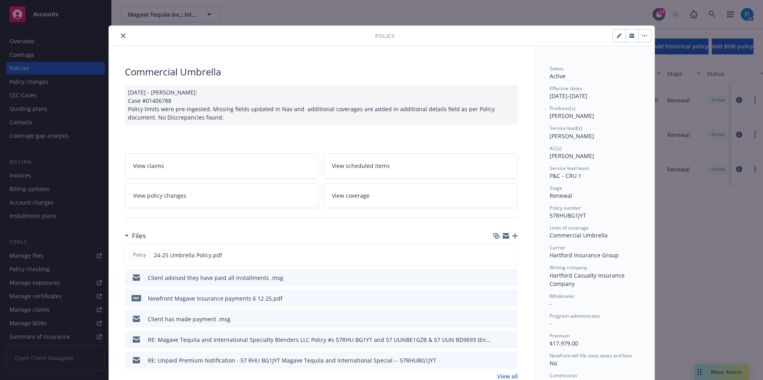
click at [121, 35] on icon "close" at bounding box center [123, 35] width 5 height 5
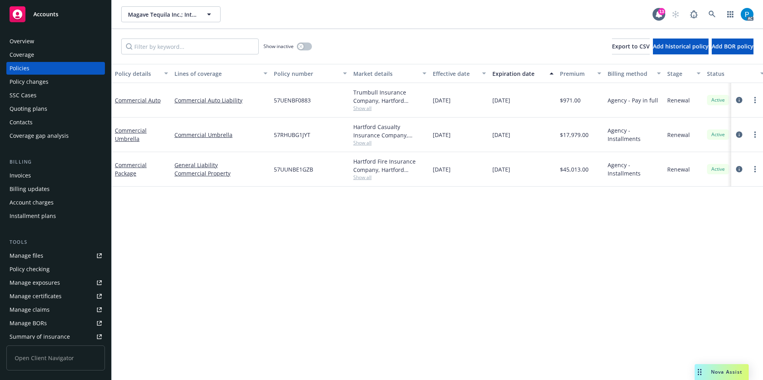
click at [32, 172] on div "Invoices" at bounding box center [56, 175] width 92 height 13
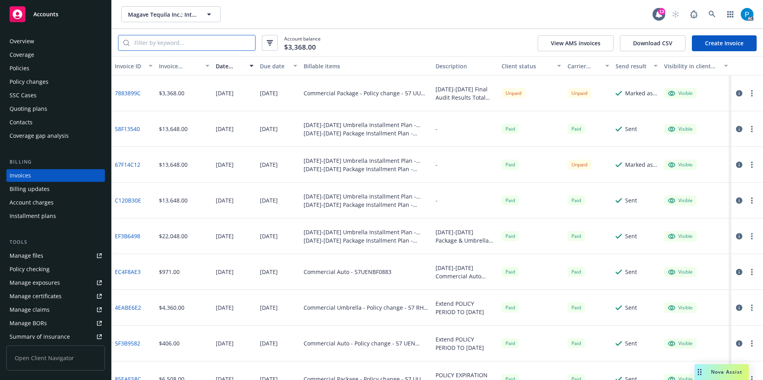
click at [179, 41] on input "search" at bounding box center [192, 42] width 126 height 15
paste input "57RHUBG1JYT"
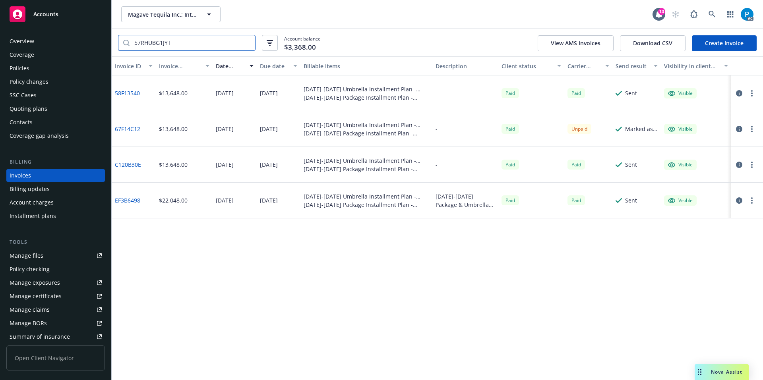
type input "57RHUBG1JYT"
click at [64, 15] on div "Accounts" at bounding box center [56, 14] width 92 height 16
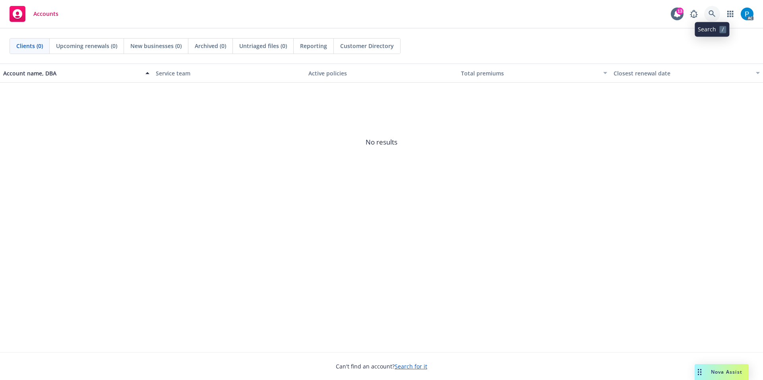
click at [711, 16] on icon at bounding box center [711, 13] width 7 height 7
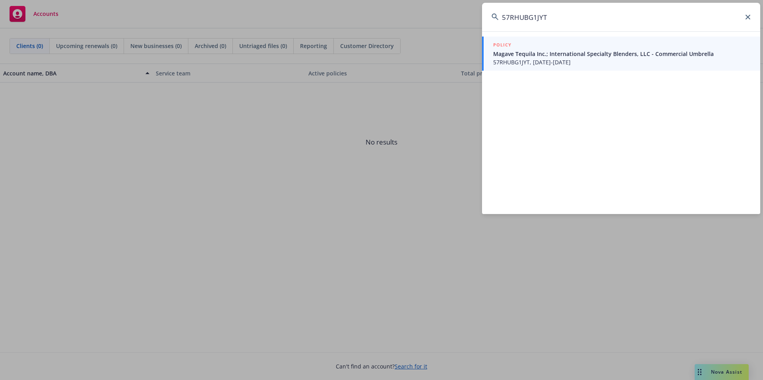
type input "57RHUBG1JYT"
click at [556, 50] on span "Magave Tequila Inc.; International Specialty Blenders, LLC - Commercial Umbrella" at bounding box center [621, 54] width 257 height 8
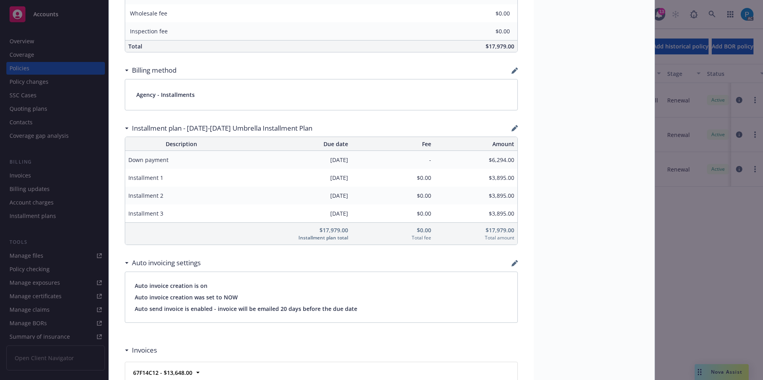
scroll to position [580, 0]
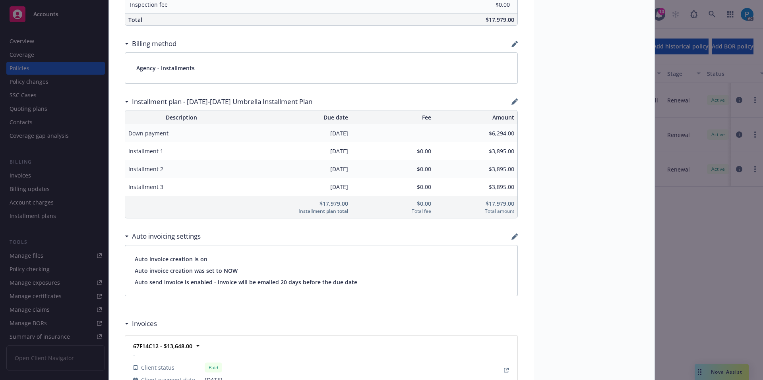
click at [67, 14] on div "Policy Commercial Umbrella [DATE] - [PERSON_NAME]: Case #01406788 Policy limits…" at bounding box center [381, 190] width 763 height 380
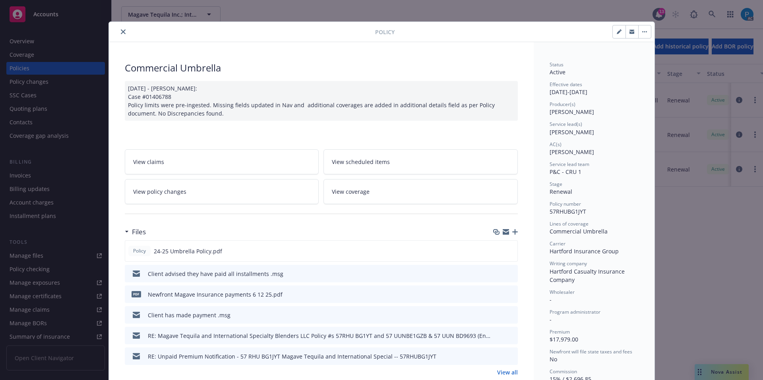
scroll to position [0, 0]
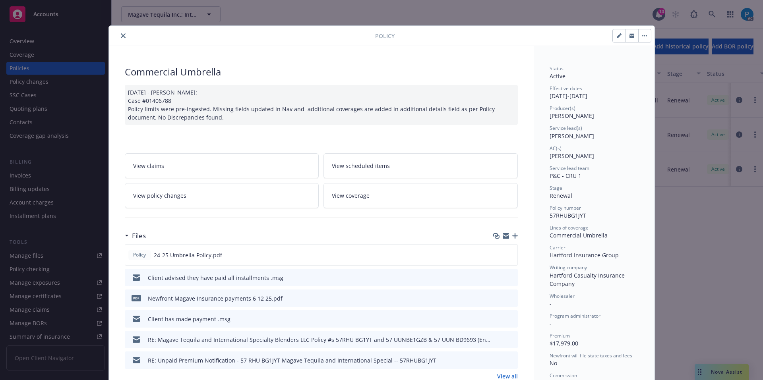
click at [57, 11] on div "Policy Commercial Umbrella [DATE] - [PERSON_NAME]: Case #01406788 Policy limits…" at bounding box center [381, 190] width 763 height 380
click at [120, 32] on button "close" at bounding box center [123, 36] width 10 height 10
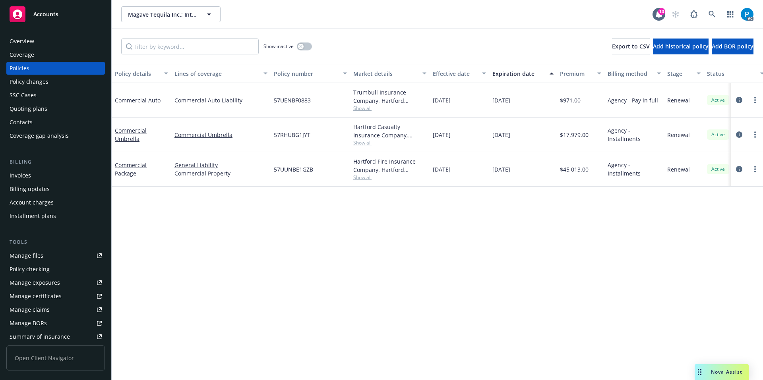
click at [75, 17] on div "Accounts" at bounding box center [56, 14] width 92 height 16
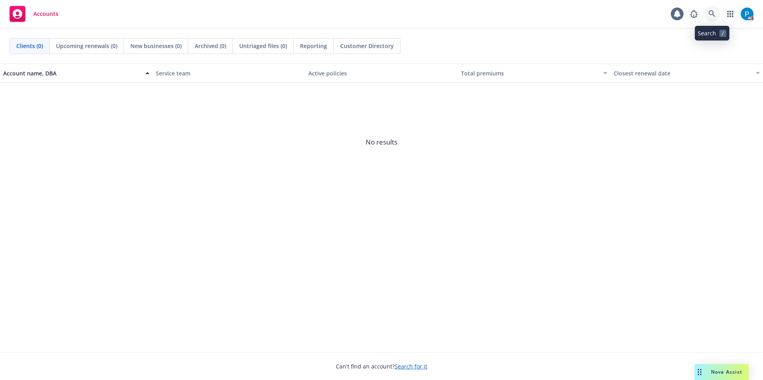
click at [715, 8] on link at bounding box center [712, 14] width 16 height 16
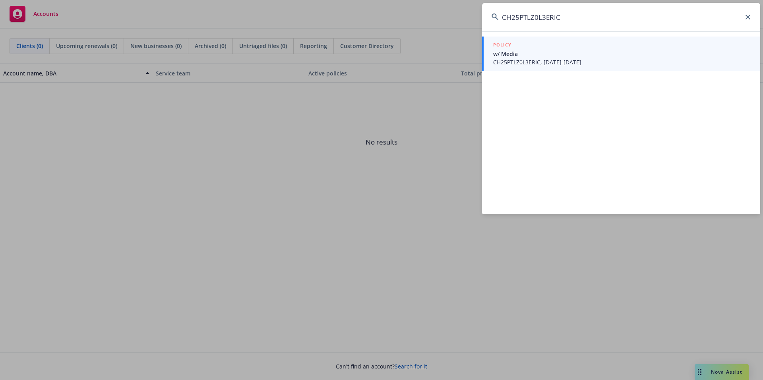
type input "CH25PTLZ0L3ERIC"
click at [562, 54] on span "w/ Media" at bounding box center [621, 54] width 257 height 8
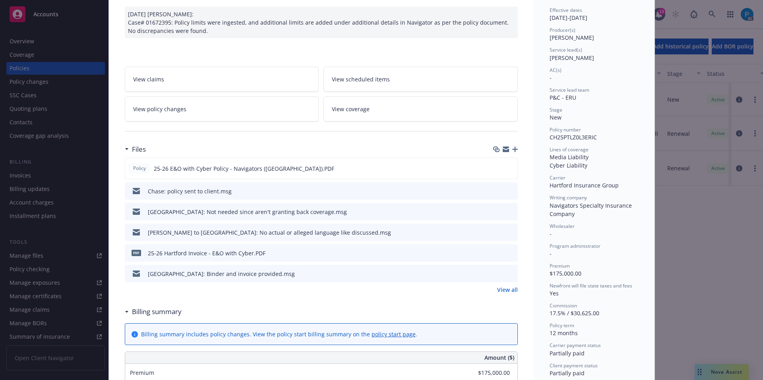
scroll to position [79, 0]
click at [494, 253] on icon "download file" at bounding box center [497, 251] width 6 height 6
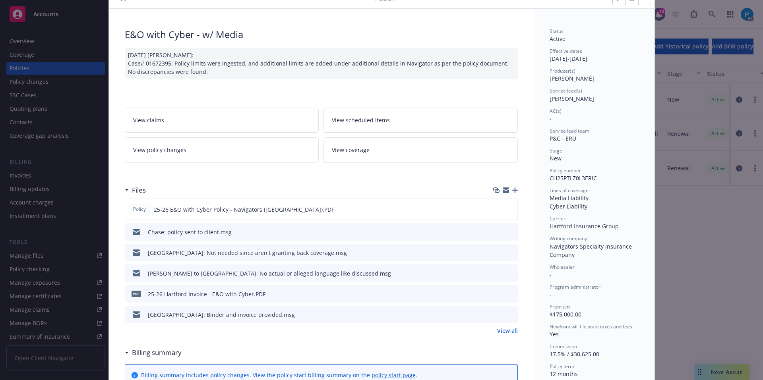
scroll to position [0, 0]
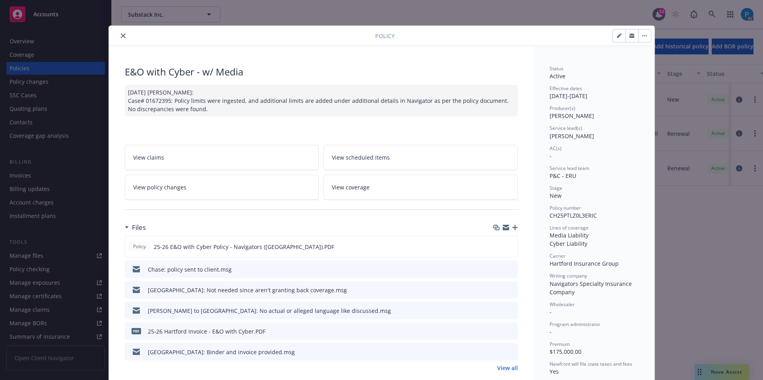
click at [121, 37] on icon "close" at bounding box center [123, 35] width 5 height 5
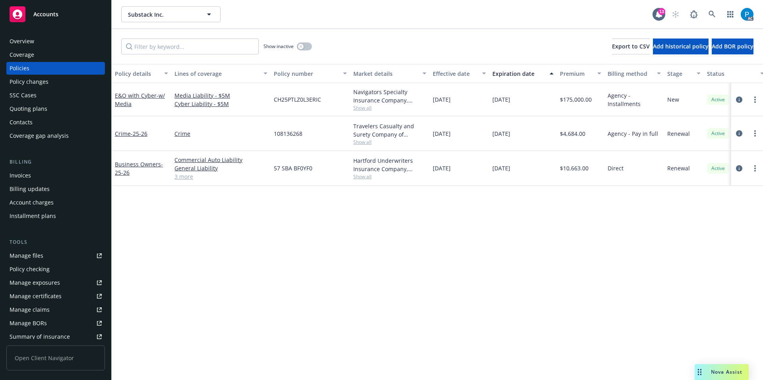
click at [47, 174] on div "Invoices" at bounding box center [56, 175] width 92 height 13
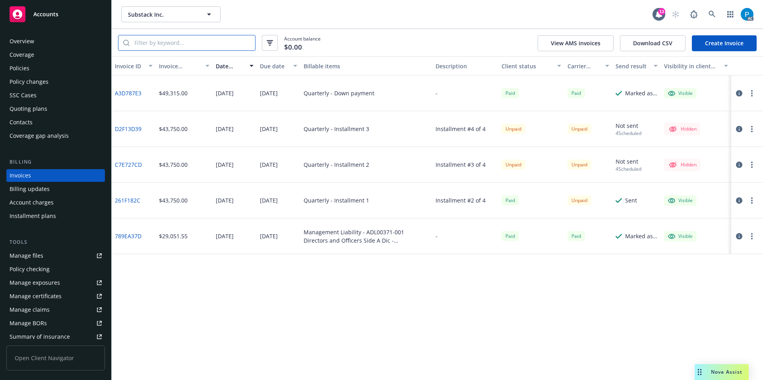
click at [180, 41] on input "search" at bounding box center [192, 42] width 126 height 15
paste input "CH25PTLZ0L3ERIC"
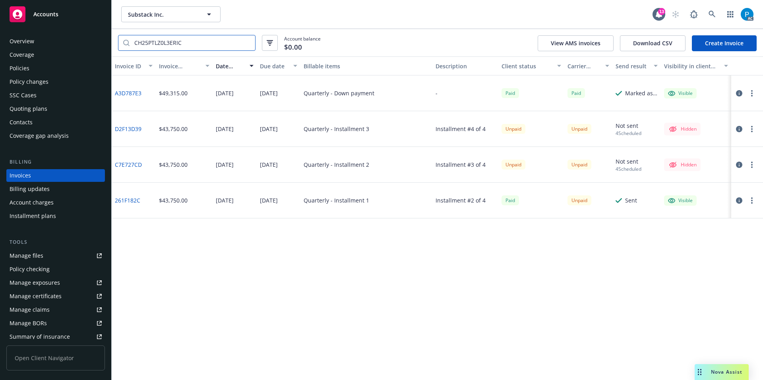
type input "CH25PTLZ0L3ERIC"
click at [740, 200] on icon "button" at bounding box center [739, 200] width 6 height 6
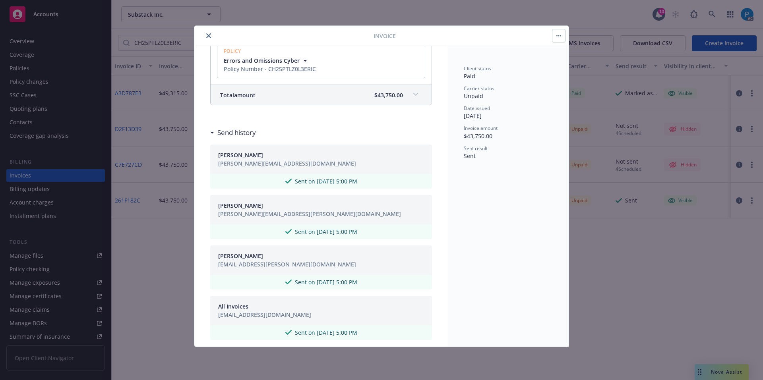
scroll to position [159, 0]
click at [392, 92] on span "$43,750.00" at bounding box center [388, 93] width 29 height 8
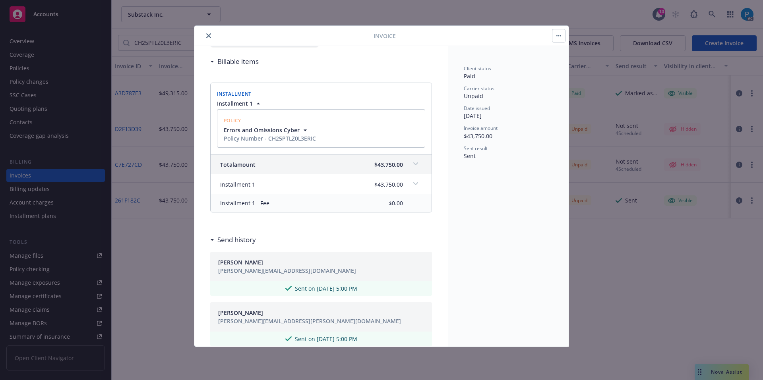
scroll to position [0, 0]
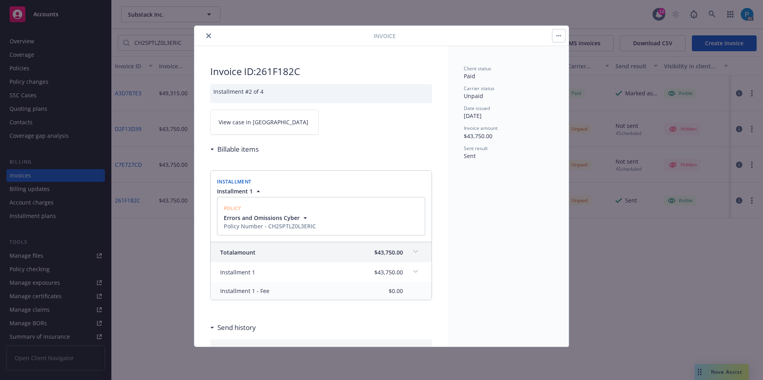
click at [280, 119] on link "View case in [GEOGRAPHIC_DATA]" at bounding box center [264, 122] width 108 height 25
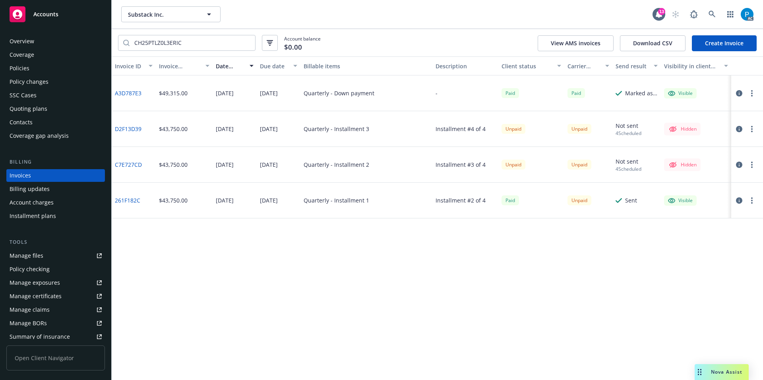
click at [75, 18] on div "Accounts" at bounding box center [56, 14] width 92 height 16
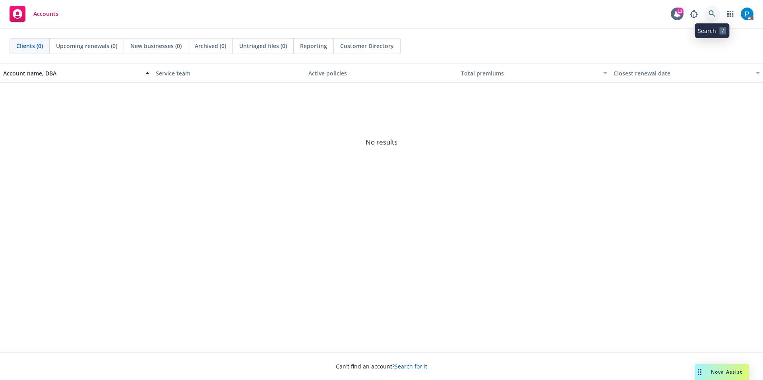
click at [715, 13] on link at bounding box center [712, 14] width 16 height 16
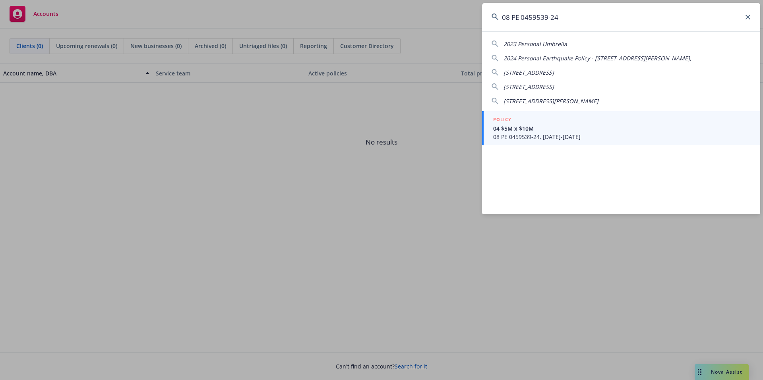
type input "08 PE 0459539-24"
click at [541, 133] on span "08 PE 0459539-24, [DATE]-[DATE]" at bounding box center [621, 137] width 257 height 8
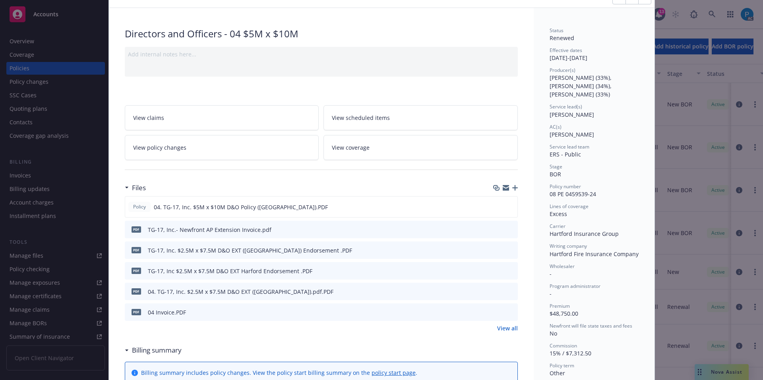
scroll to position [79, 0]
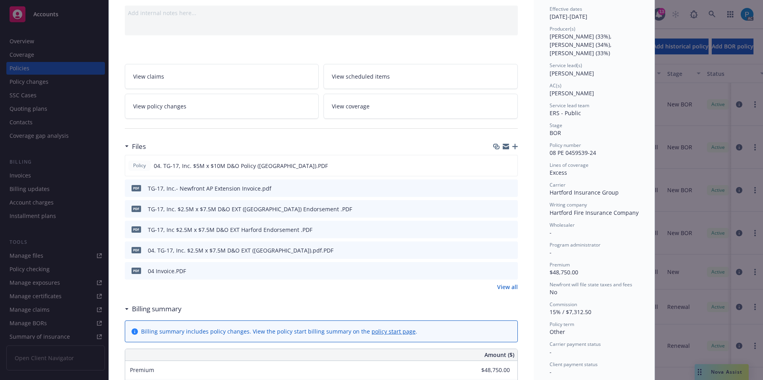
click at [495, 187] on icon "download file" at bounding box center [497, 188] width 6 height 6
click at [495, 246] on icon "download file" at bounding box center [498, 249] width 6 height 6
click at [496, 272] on icon "download file" at bounding box center [497, 270] width 6 height 6
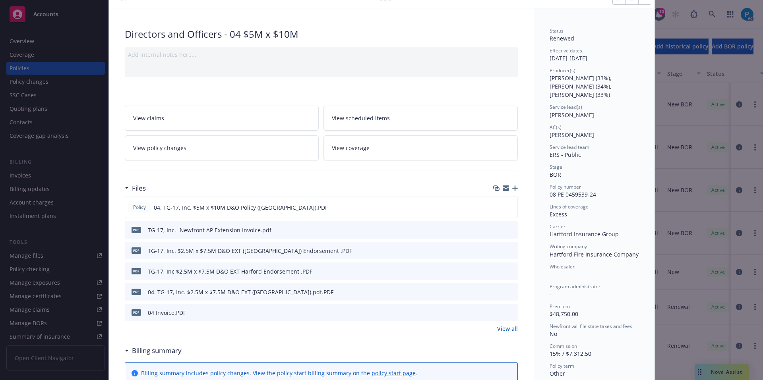
scroll to position [0, 0]
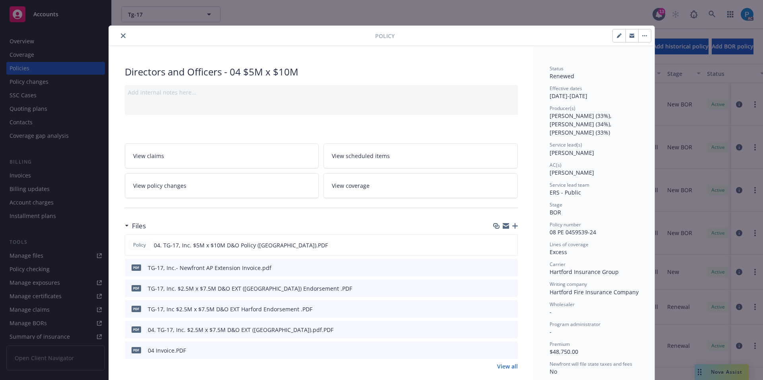
click at [121, 34] on icon "close" at bounding box center [123, 35] width 5 height 5
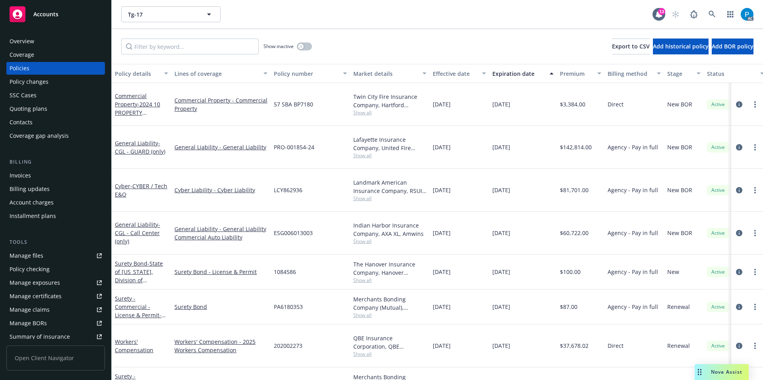
click at [34, 176] on div "Invoices" at bounding box center [56, 175] width 92 height 13
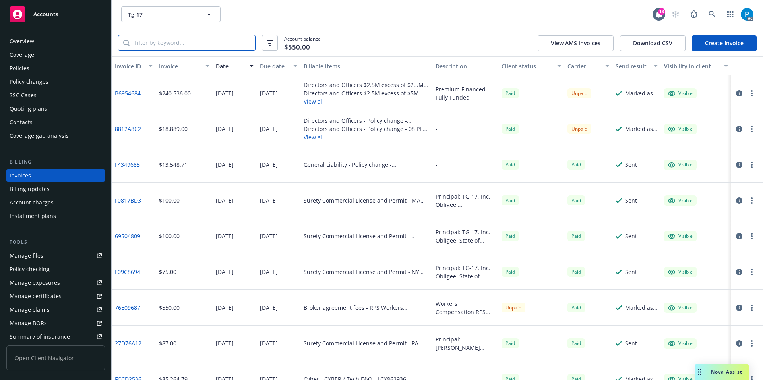
click at [205, 41] on input "search" at bounding box center [192, 42] width 126 height 15
paste input "08 PE 0459539-24"
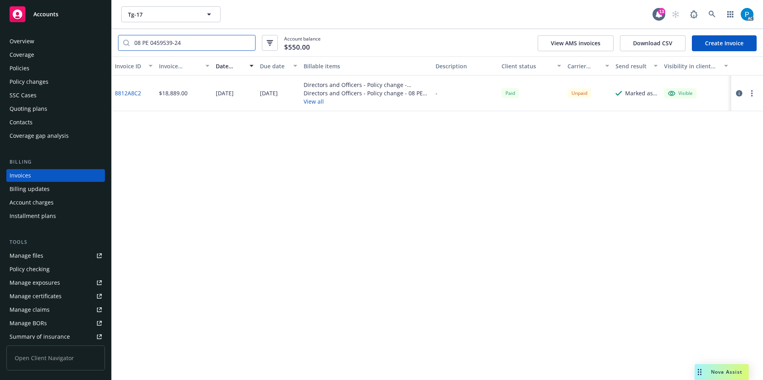
type input "08 PE 0459539-24"
click at [737, 91] on icon "button" at bounding box center [739, 93] width 6 height 6
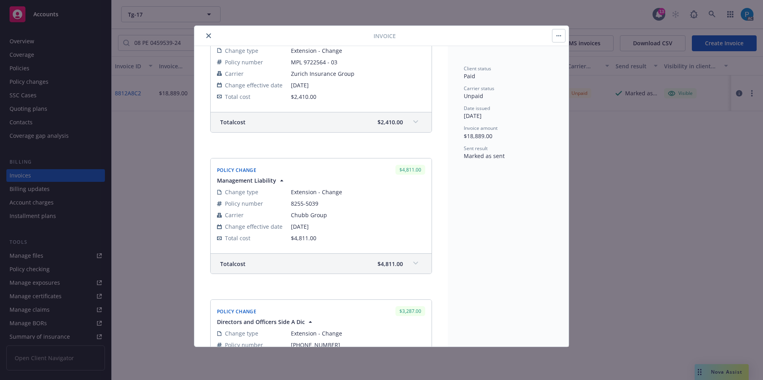
scroll to position [397, 0]
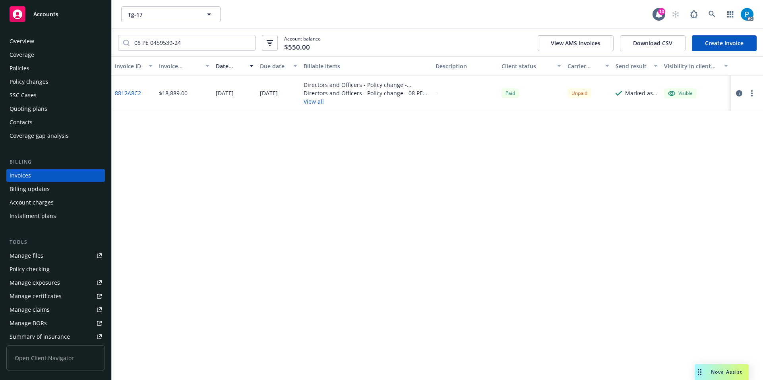
drag, startPoint x: 69, startPoint y: 11, endPoint x: 73, endPoint y: 12, distance: 4.6
click at [69, 11] on div "Accounts" at bounding box center [56, 14] width 92 height 16
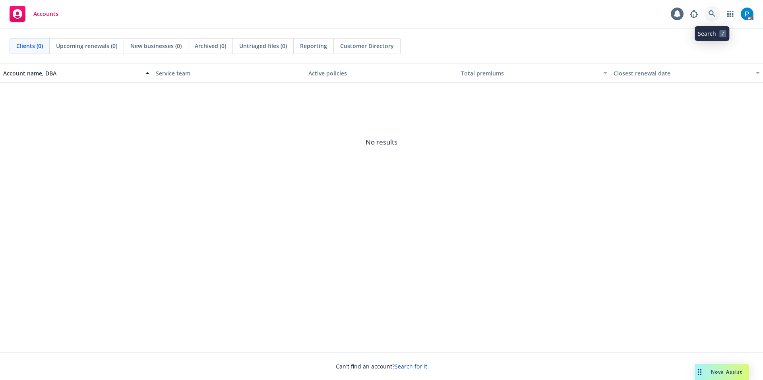
click at [712, 16] on icon at bounding box center [711, 13] width 7 height 7
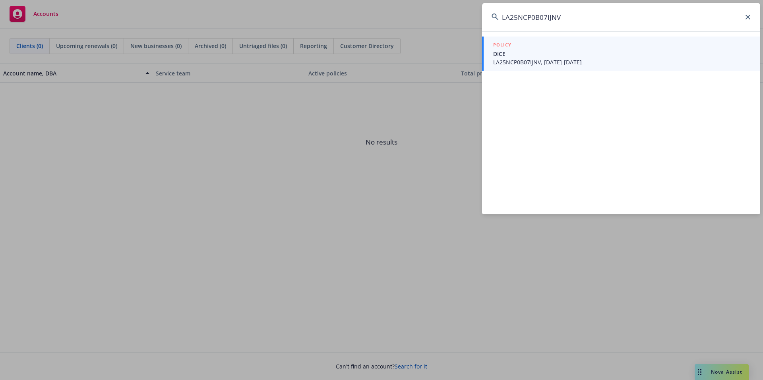
type input "LA25NCP0B07IJNV"
click at [558, 51] on span "DICE" at bounding box center [621, 54] width 257 height 8
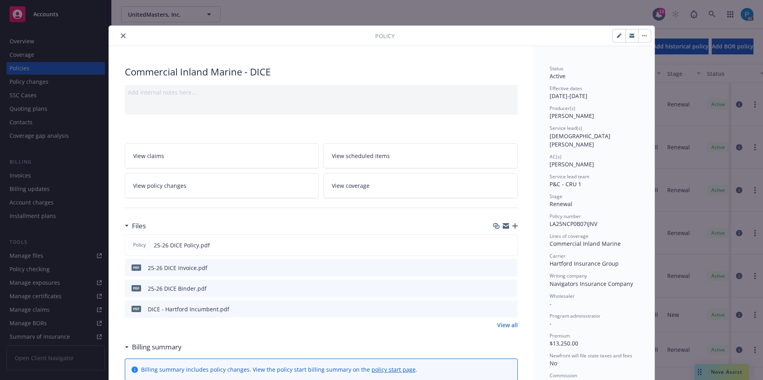
click at [494, 267] on icon "download file" at bounding box center [497, 267] width 6 height 6
click at [118, 35] on button "close" at bounding box center [123, 36] width 10 height 10
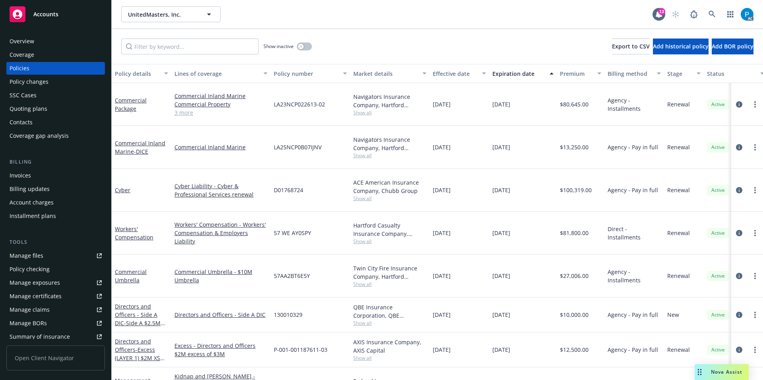
click at [44, 171] on div "Invoices" at bounding box center [56, 175] width 92 height 13
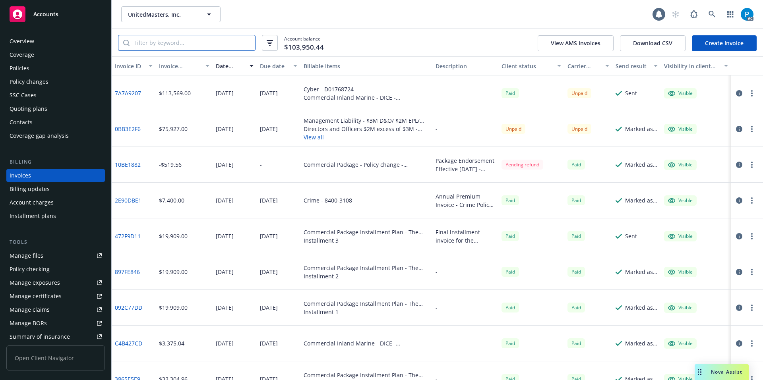
click at [197, 46] on input "search" at bounding box center [192, 42] width 126 height 15
paste input "LA25NCP0B07IJNV"
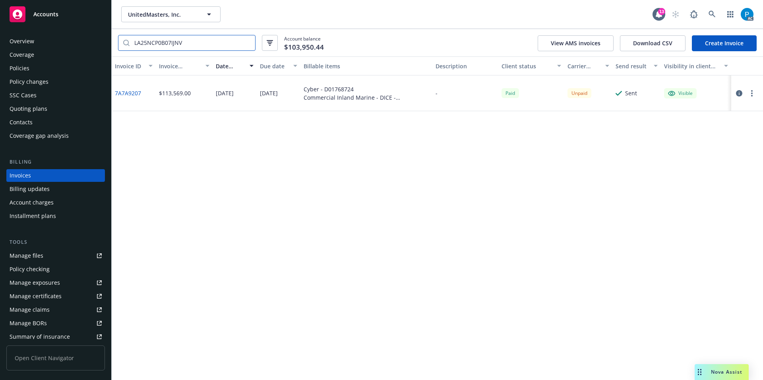
type input "LA25NCP0B07IJNV"
click at [738, 94] on icon "button" at bounding box center [739, 93] width 6 height 6
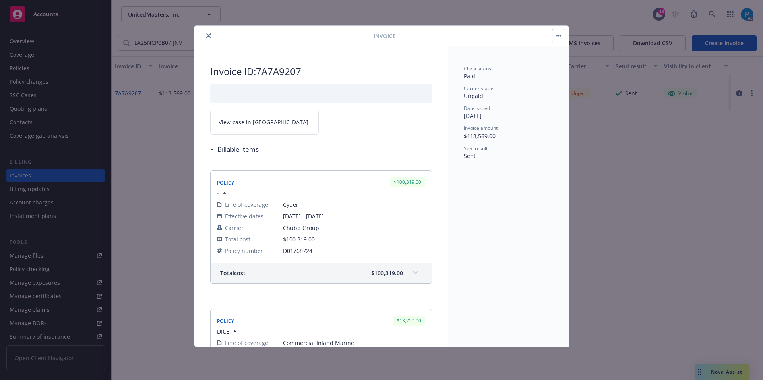
click at [276, 121] on link "View case in [GEOGRAPHIC_DATA]" at bounding box center [264, 122] width 108 height 25
click at [211, 34] on icon "close" at bounding box center [208, 35] width 5 height 5
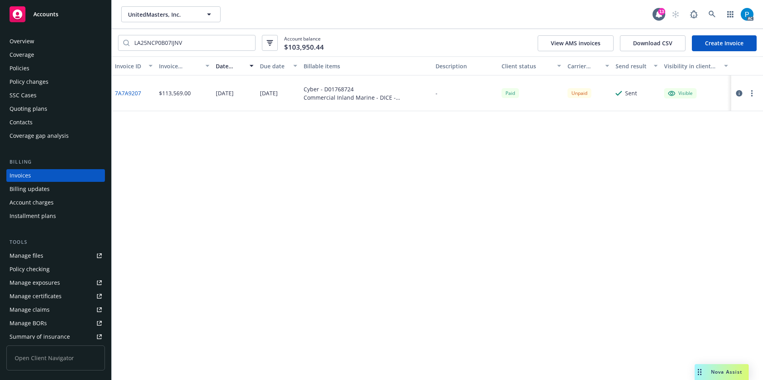
click at [84, 15] on div "Accounts" at bounding box center [56, 14] width 92 height 16
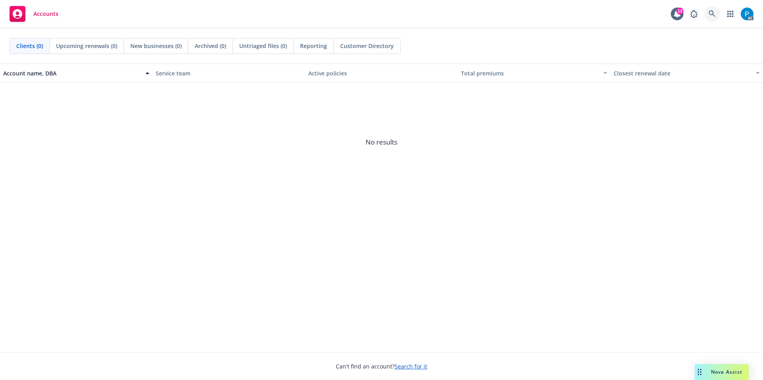
click at [706, 12] on link at bounding box center [712, 14] width 16 height 16
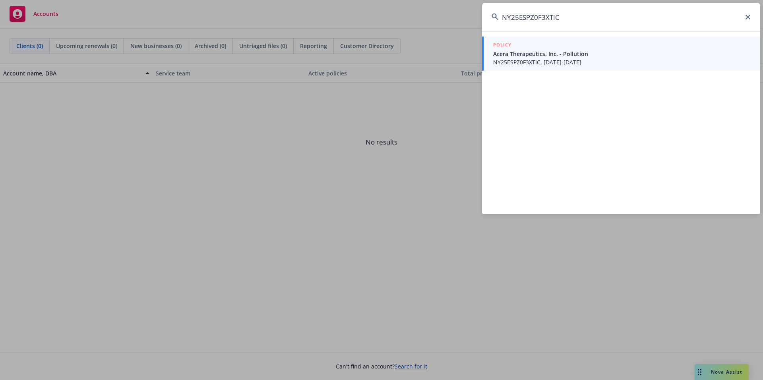
type input "NY25ESPZ0F3XTIC"
click at [587, 58] on span "NY25ESPZ0F3XTIC, [DATE]-[DATE]" at bounding box center [621, 62] width 257 height 8
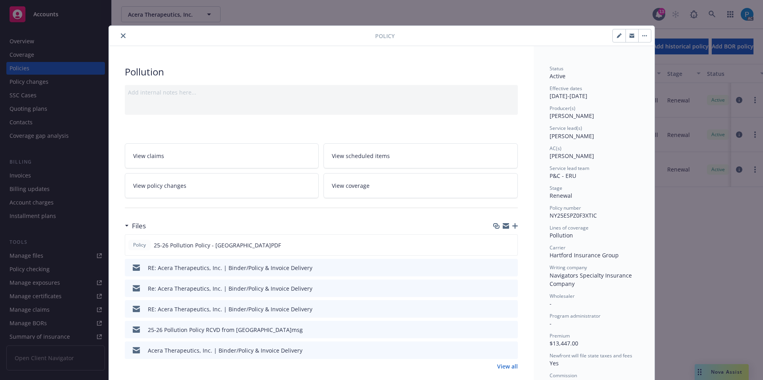
click at [122, 35] on icon "close" at bounding box center [123, 35] width 5 height 5
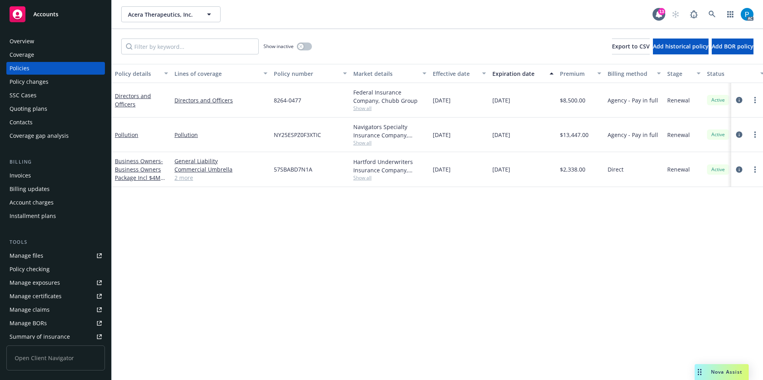
click at [35, 178] on div "Invoices" at bounding box center [56, 175] width 92 height 13
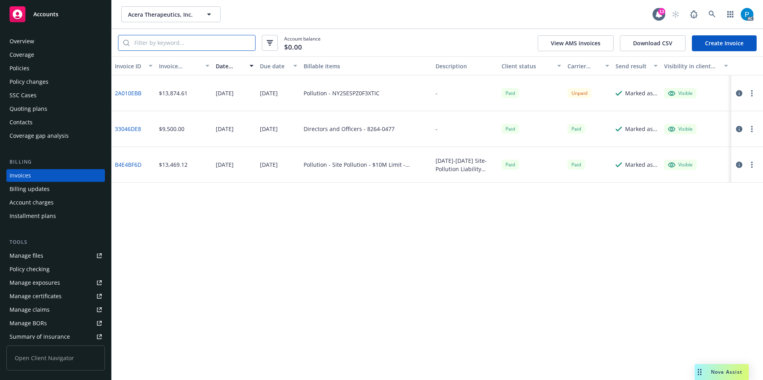
click at [178, 38] on input "search" at bounding box center [192, 42] width 126 height 15
paste input "NY25ESPZ0F3XTIC"
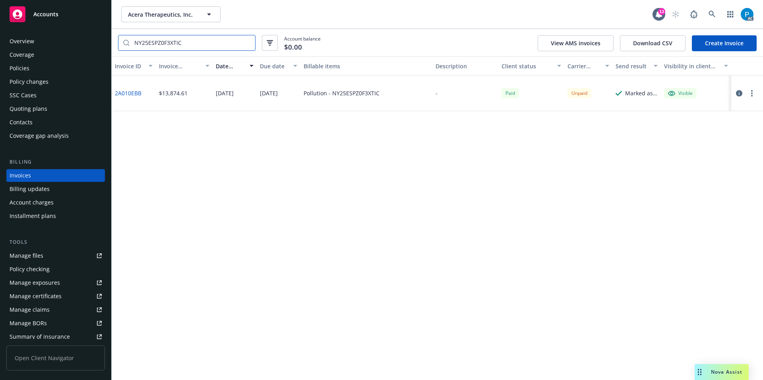
type input "NY25ESPZ0F3XTIC"
click at [738, 93] on icon "button" at bounding box center [739, 93] width 6 height 6
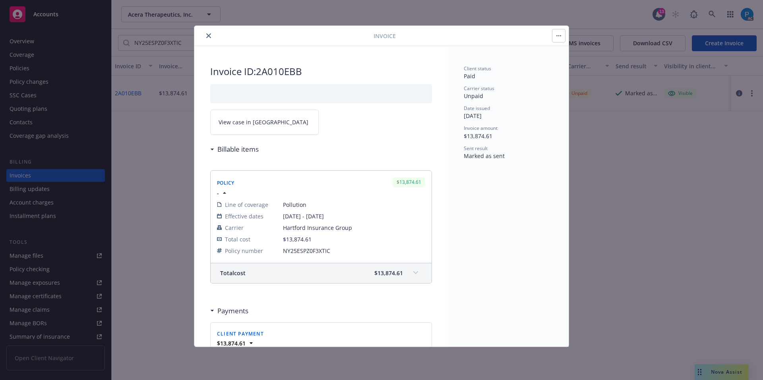
click at [271, 123] on link "View case in [GEOGRAPHIC_DATA]" at bounding box center [264, 122] width 108 height 25
